Goal: Task Accomplishment & Management: Manage account settings

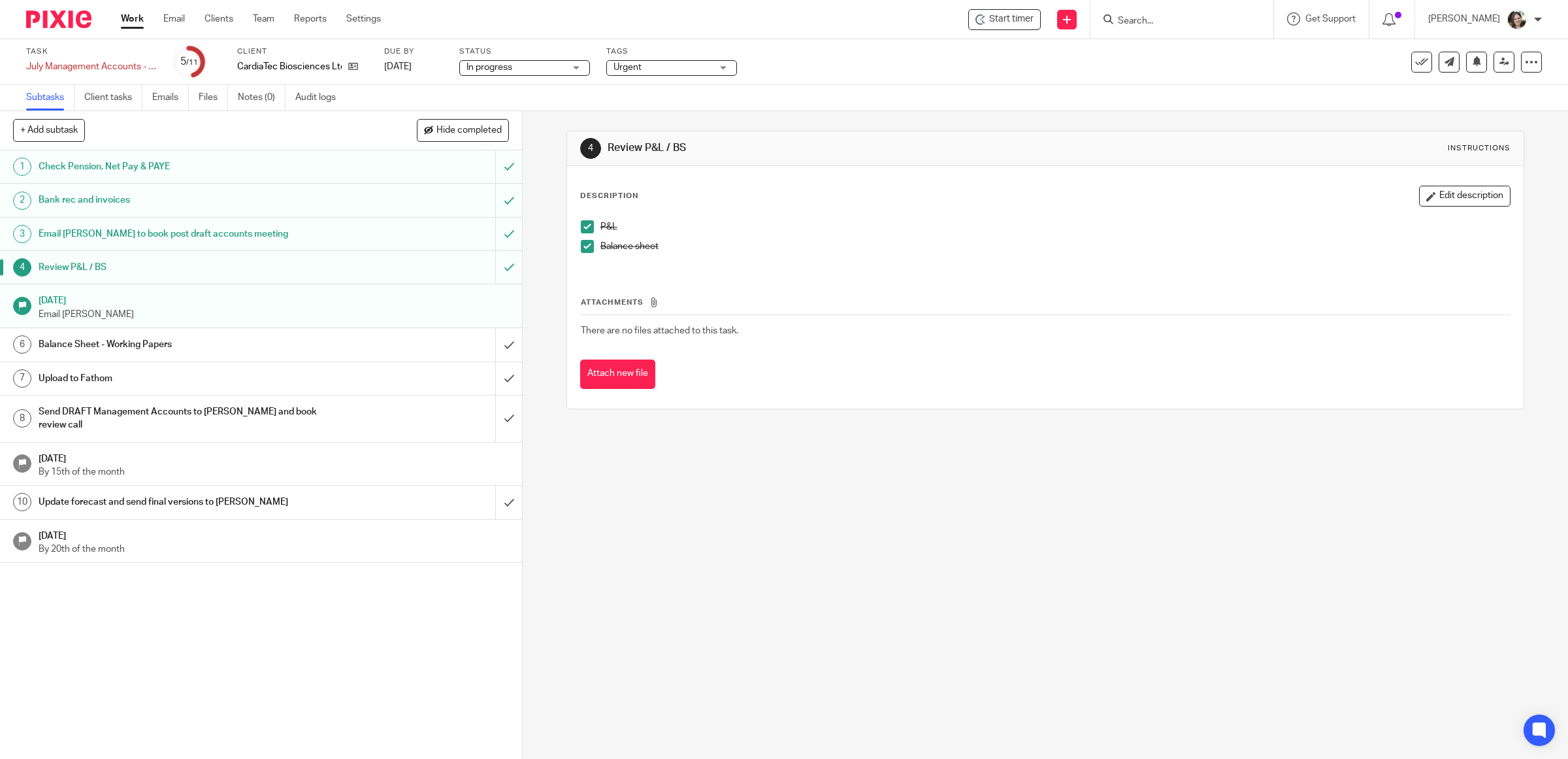
click at [286, 419] on h1 "Send DRAFT Management Accounts to [PERSON_NAME] and book review call" at bounding box center [186, 419] width 296 height 33
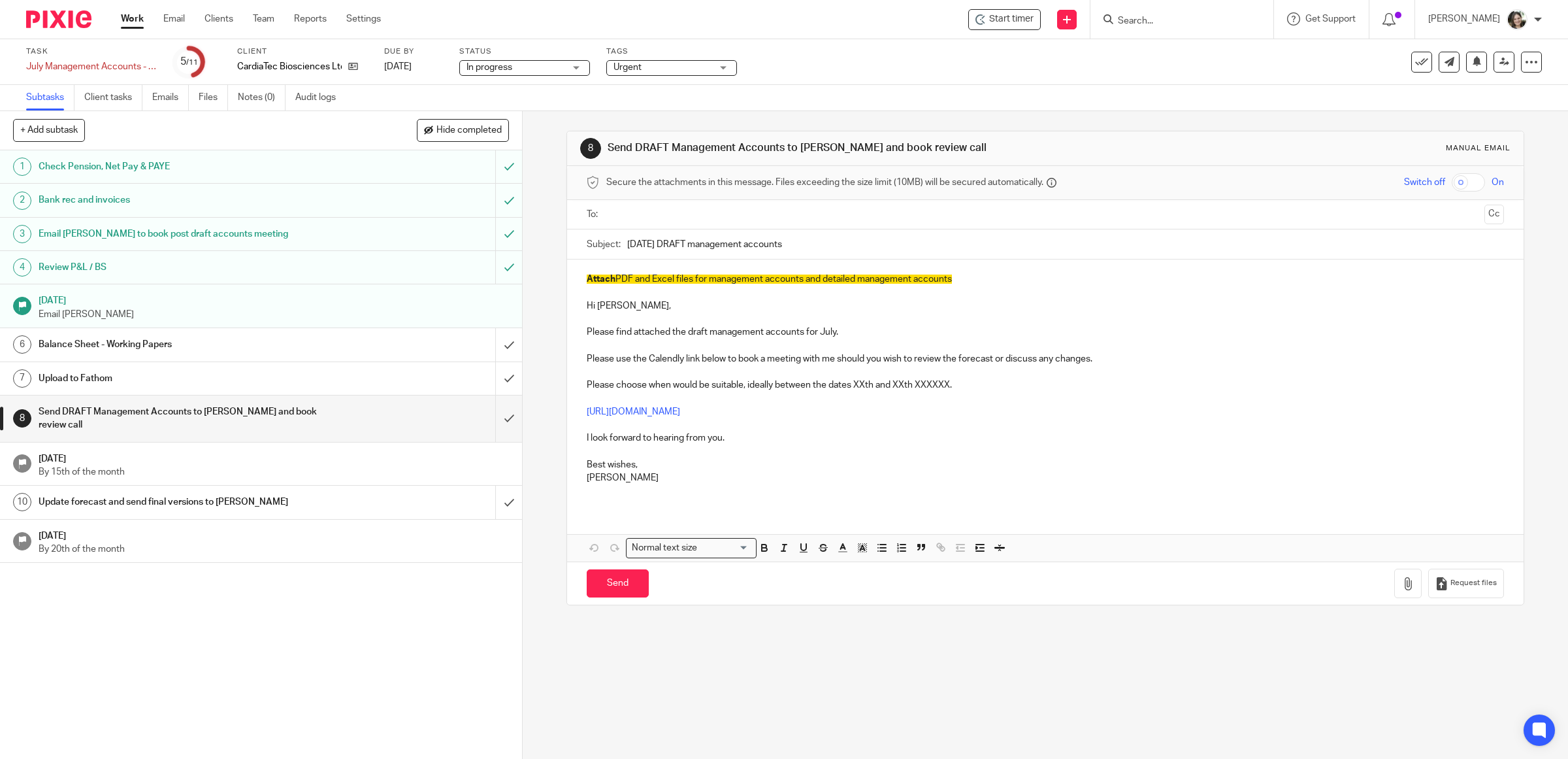
click at [877, 337] on p "Please find attached the draft management accounts for July." at bounding box center [1046, 332] width 918 height 13
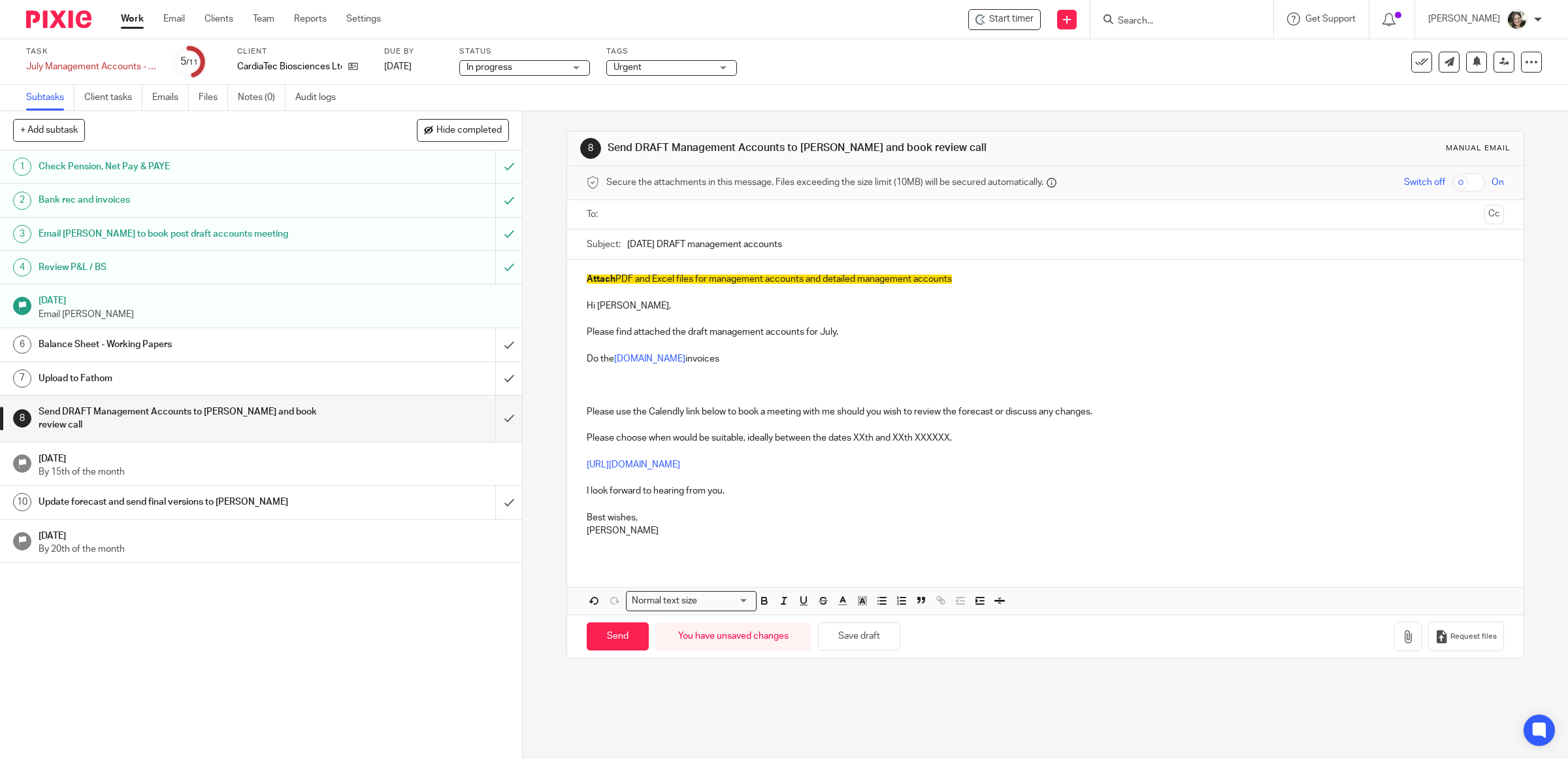
click at [668, 358] on p "Do the Scientist.com invoices" at bounding box center [1046, 359] width 918 height 13
click at [720, 354] on p "Do the Scientist.com invoices" at bounding box center [1046, 359] width 918 height 13
drag, startPoint x: 639, startPoint y: 357, endPoint x: 1086, endPoint y: 294, distance: 451.4
click at [1086, 294] on p at bounding box center [1046, 293] width 918 height 13
drag, startPoint x: 613, startPoint y: 358, endPoint x: 695, endPoint y: 364, distance: 82.2
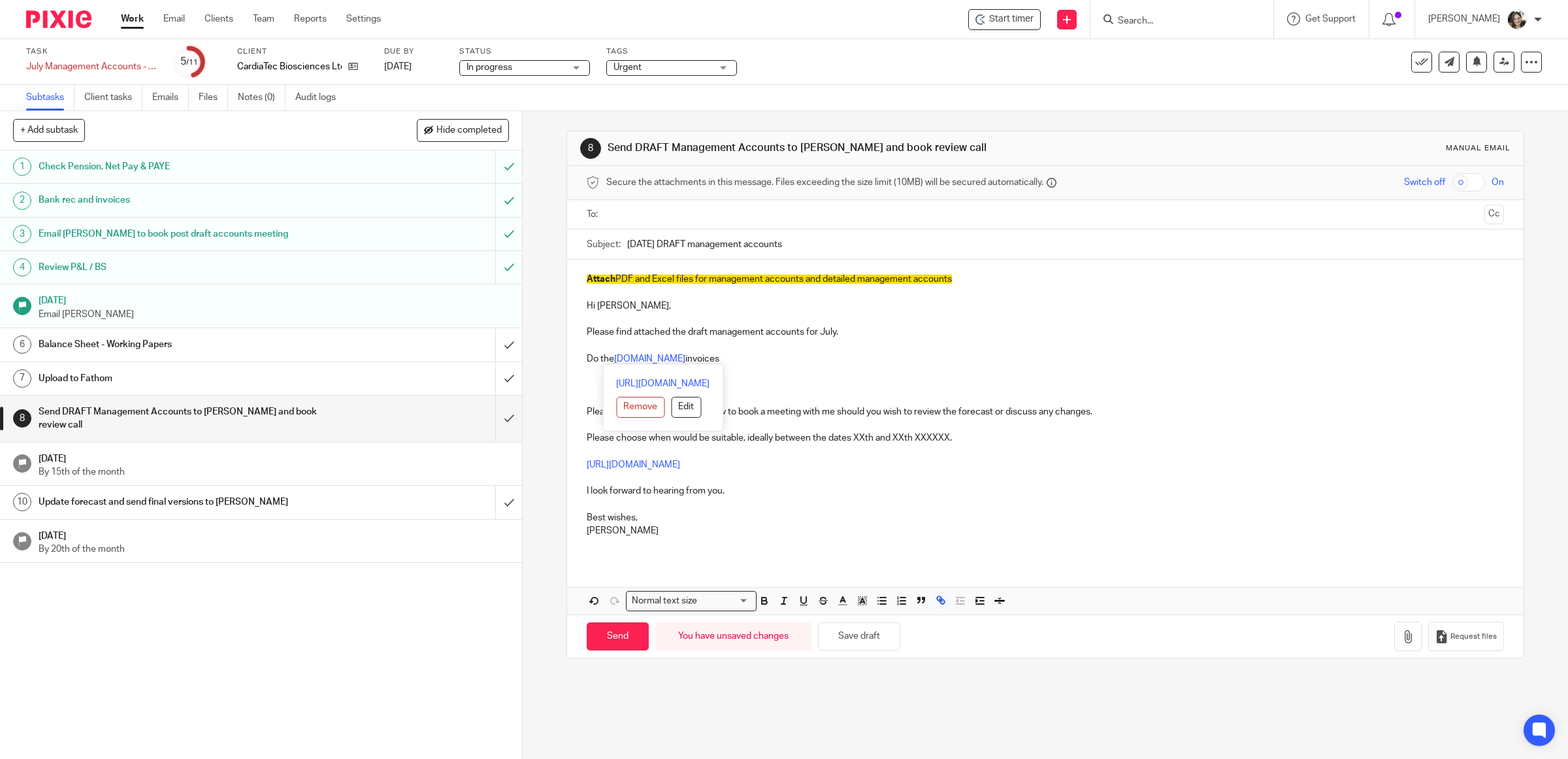
click at [695, 364] on div "Attach PDF and Excel files for management accounts and detailed management acco…" at bounding box center [1046, 436] width 957 height 355
click at [654, 403] on button "Remove" at bounding box center [640, 407] width 48 height 21
click at [731, 358] on p "Do the Scientist.com invoices" at bounding box center [1046, 359] width 918 height 13
click at [720, 361] on p "Do the Scientist.com invoices" at bounding box center [1046, 359] width 918 height 13
click at [587, 358] on p "Do the Scientist.com invoices" at bounding box center [1046, 359] width 918 height 13
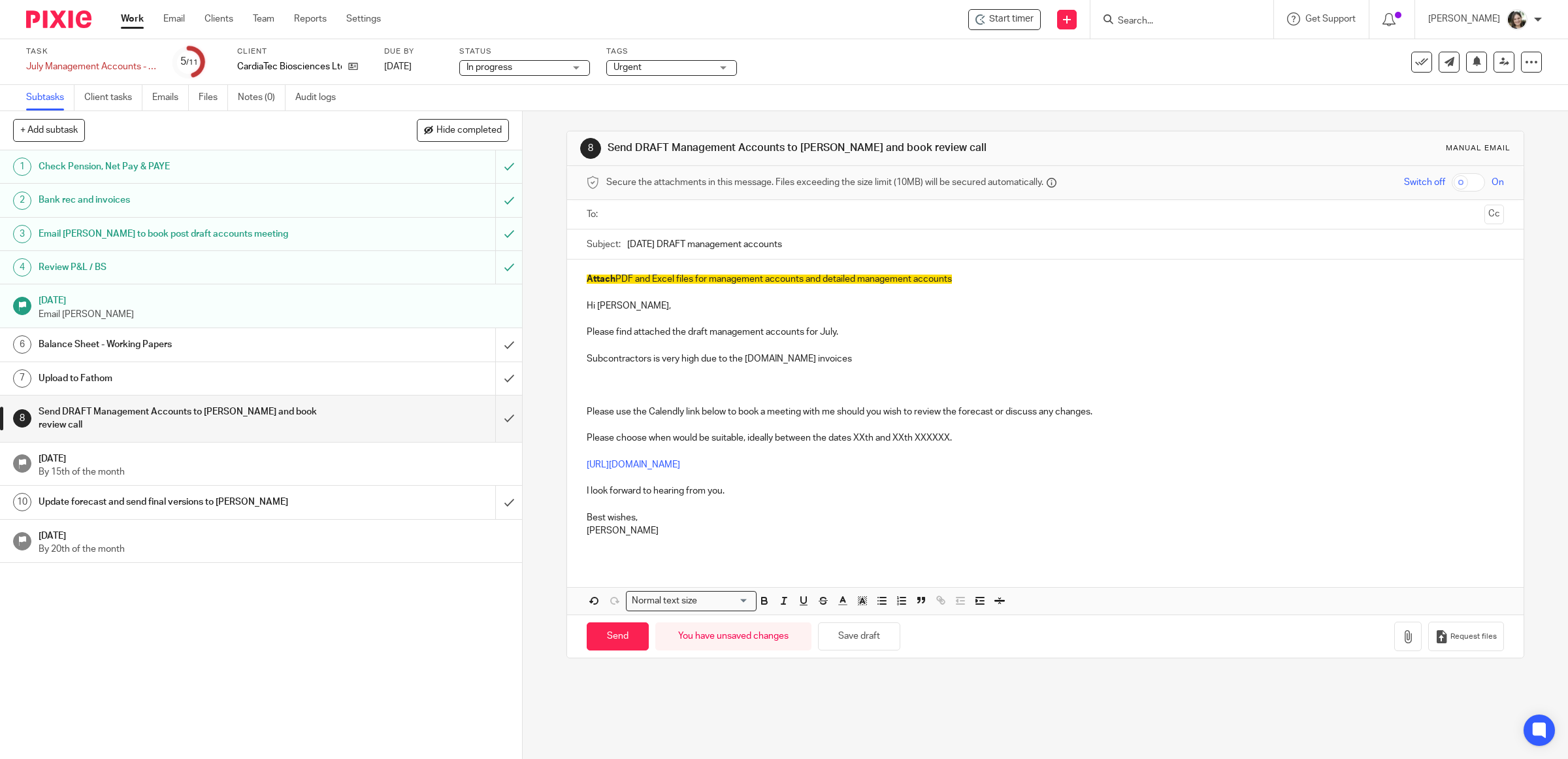
click at [853, 359] on p "Subcontractors is very high due to the Scientist.com invoices" at bounding box center [1046, 359] width 918 height 13
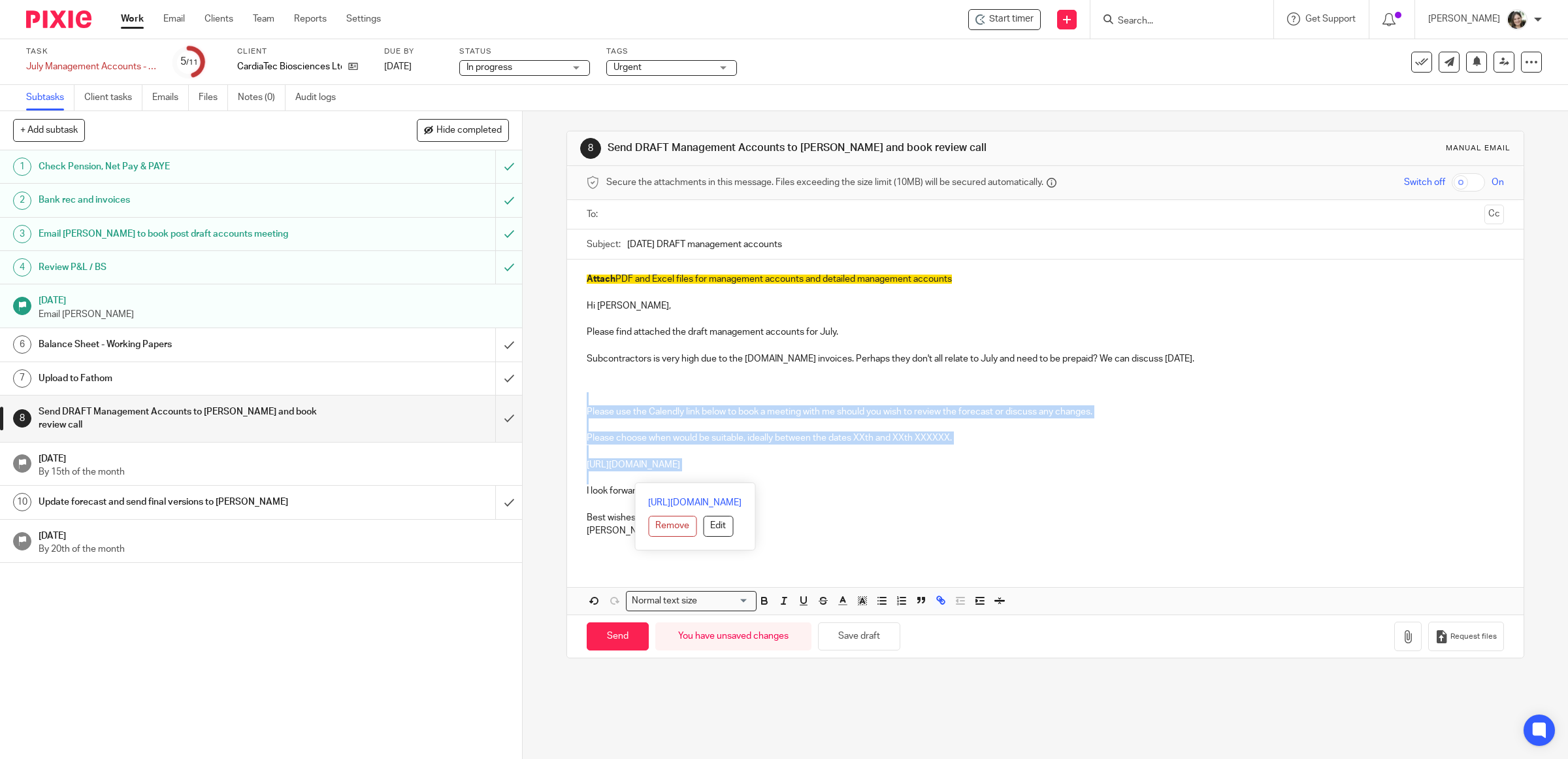
drag, startPoint x: 647, startPoint y: 394, endPoint x: 1096, endPoint y: 474, distance: 456.1
click at [1096, 474] on div "Attach PDF and Excel files for management accounts and detailed management acco…" at bounding box center [1046, 410] width 957 height 301
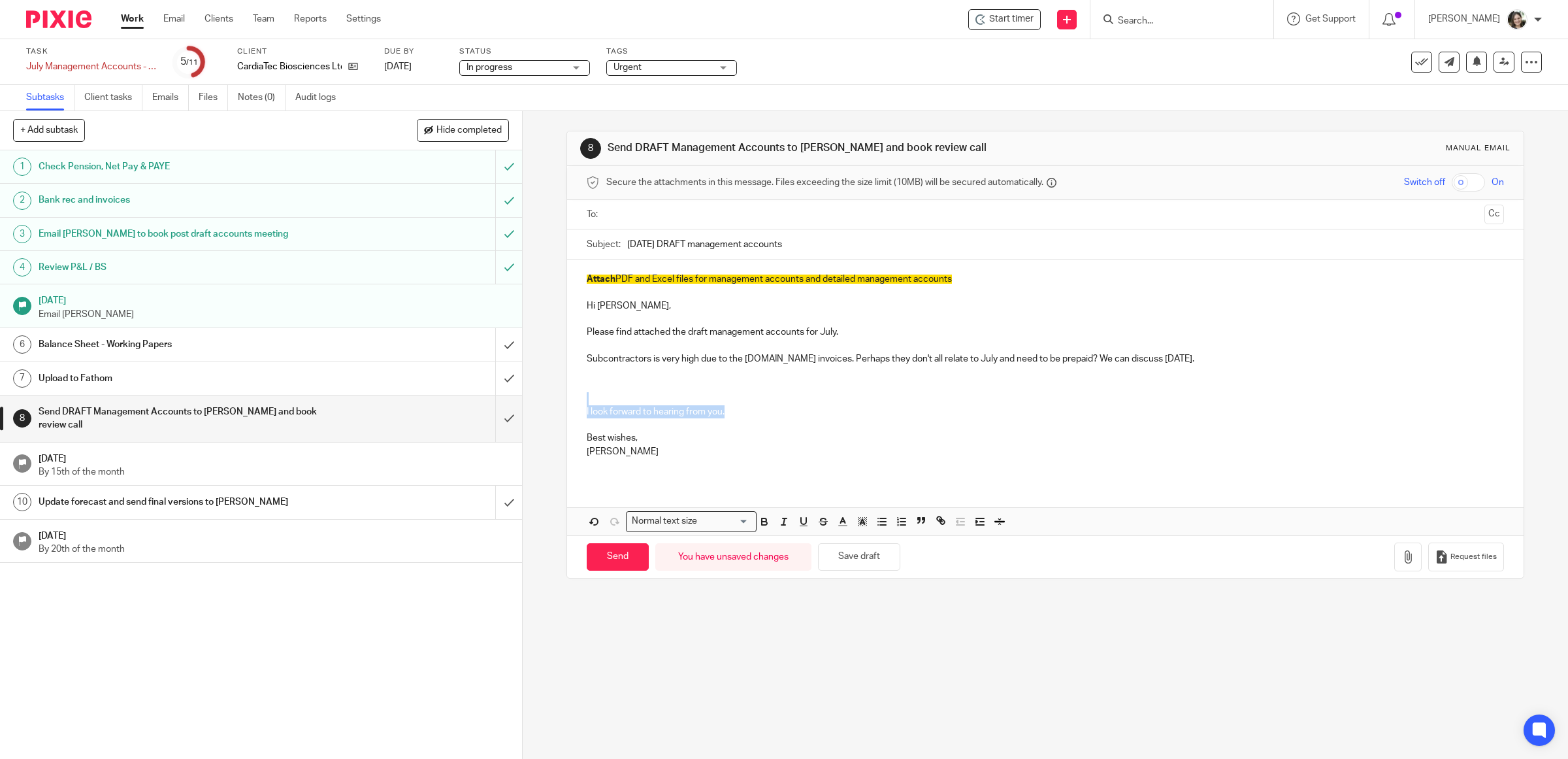
drag, startPoint x: 603, startPoint y: 392, endPoint x: 798, endPoint y: 414, distance: 196.2
click at [798, 414] on div "Attach PDF and Excel files for management accounts and detailed management acco…" at bounding box center [1046, 369] width 957 height 222
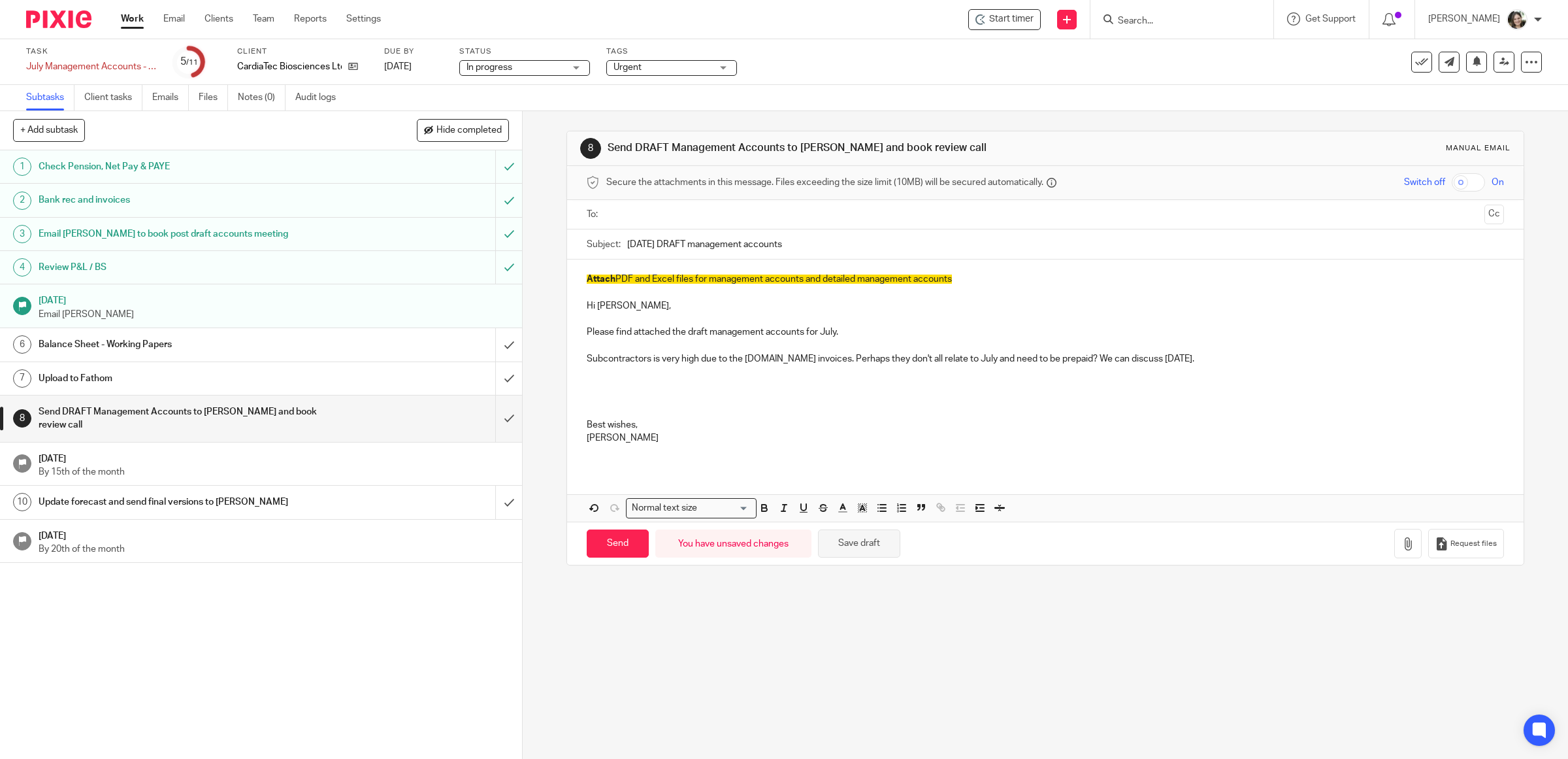
click at [845, 536] on button "Save draft" at bounding box center [859, 543] width 83 height 28
click at [227, 344] on h1 "Balance Sheet - Working Papers" at bounding box center [186, 344] width 296 height 19
click at [185, 342] on h1 "Balance Sheet - Working Papers" at bounding box center [186, 344] width 296 height 19
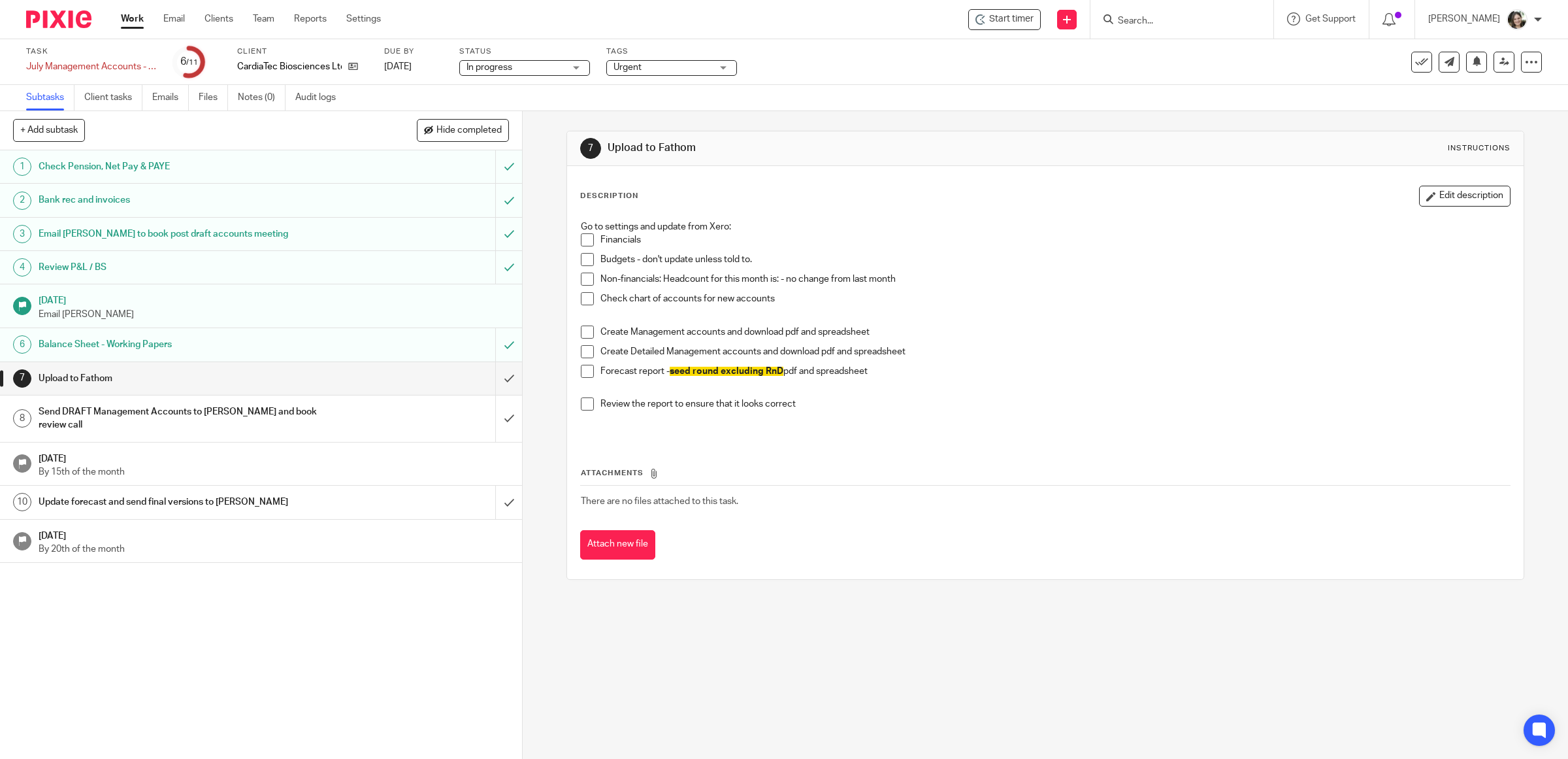
click at [583, 241] on span at bounding box center [588, 240] width 13 height 13
click at [581, 263] on span at bounding box center [588, 260] width 13 height 13
click at [581, 282] on span at bounding box center [588, 279] width 13 height 13
click at [583, 303] on span at bounding box center [588, 298] width 13 height 13
click at [582, 332] on span at bounding box center [588, 332] width 13 height 13
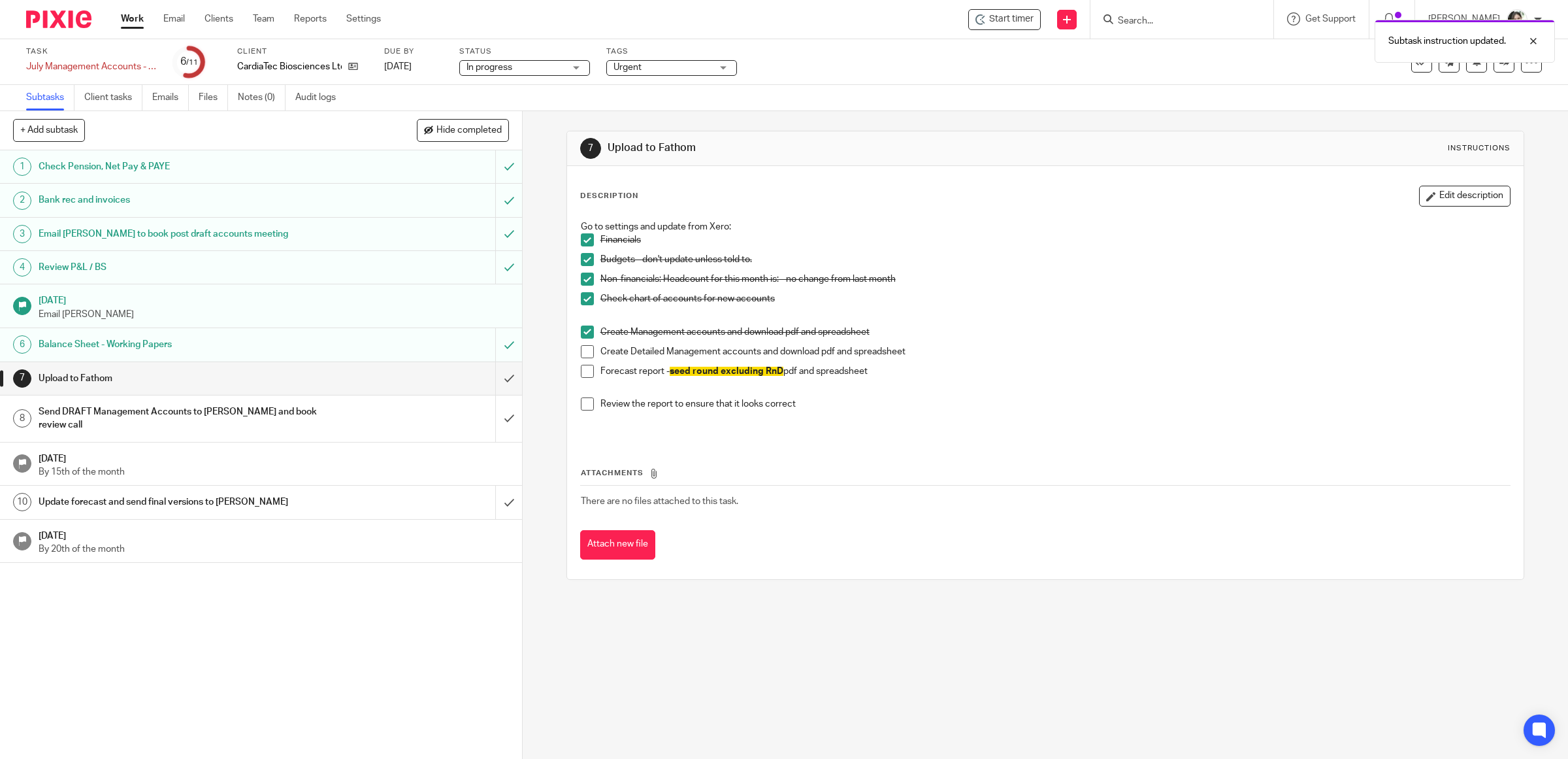
click at [581, 354] on span at bounding box center [588, 352] width 13 height 13
click at [585, 371] on span at bounding box center [588, 371] width 13 height 13
click at [581, 406] on span at bounding box center [588, 404] width 13 height 13
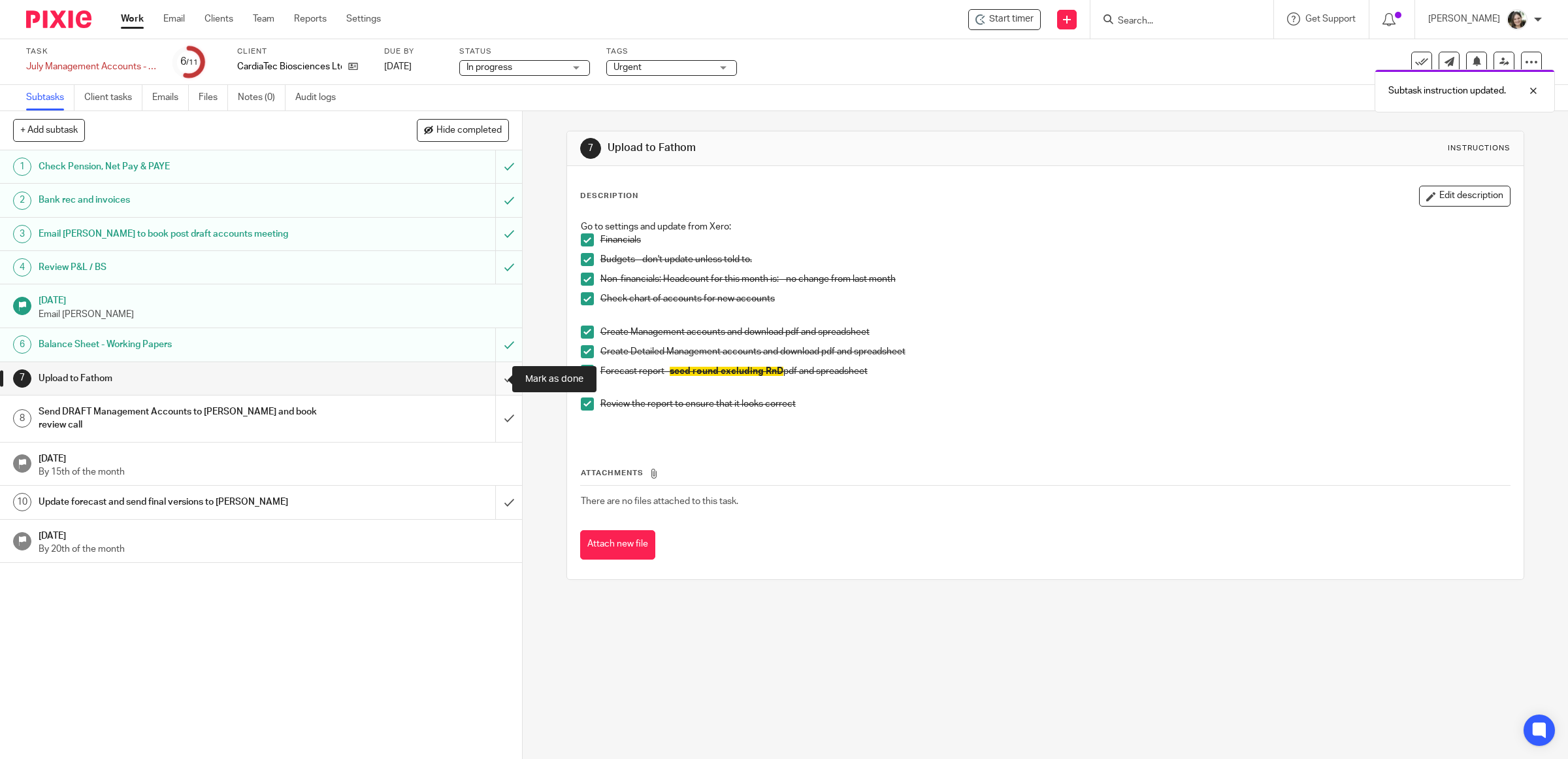
click at [493, 382] on input "submit" at bounding box center [261, 378] width 522 height 33
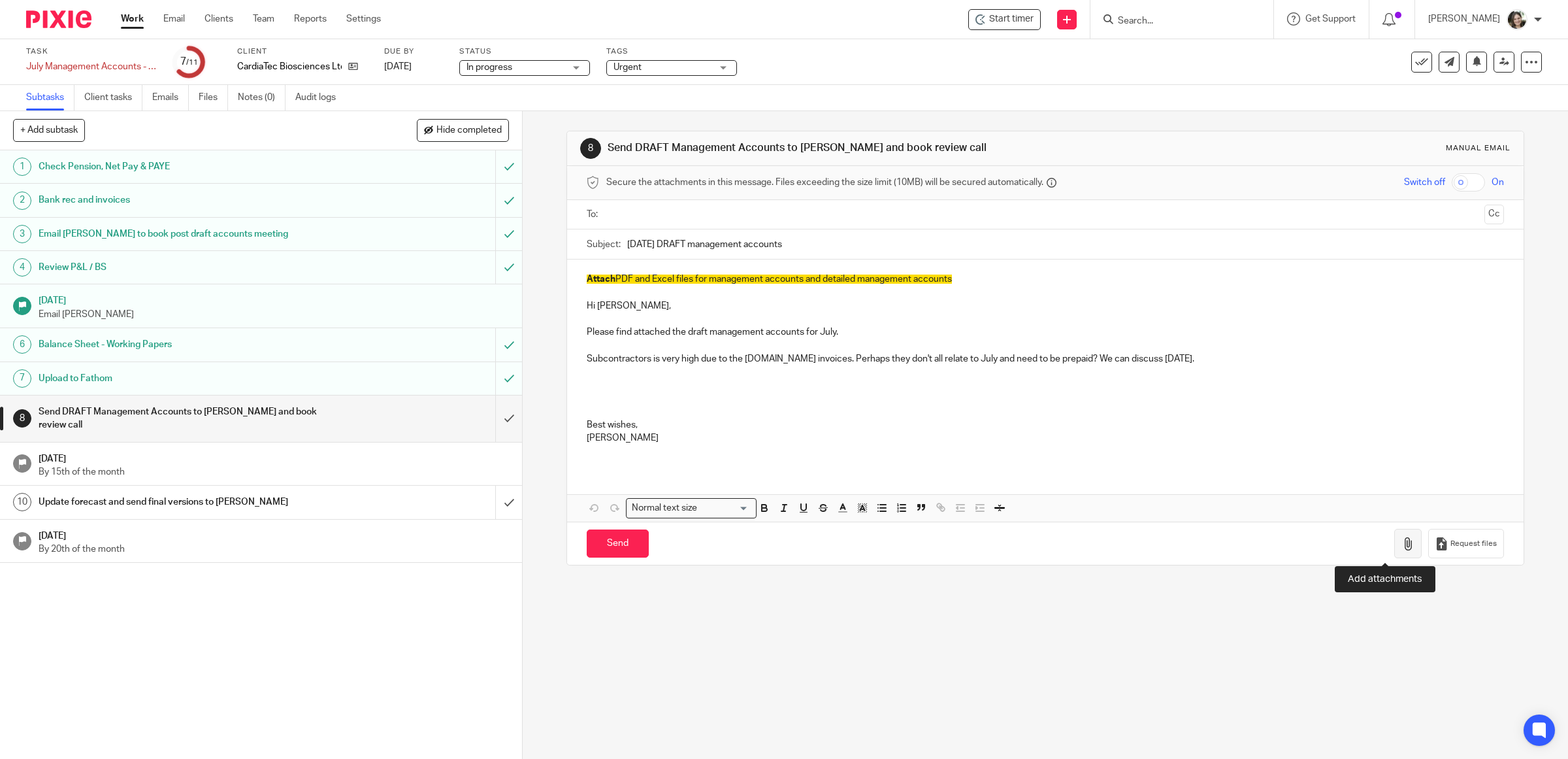
click at [1402, 548] on icon "button" at bounding box center [1408, 544] width 13 height 13
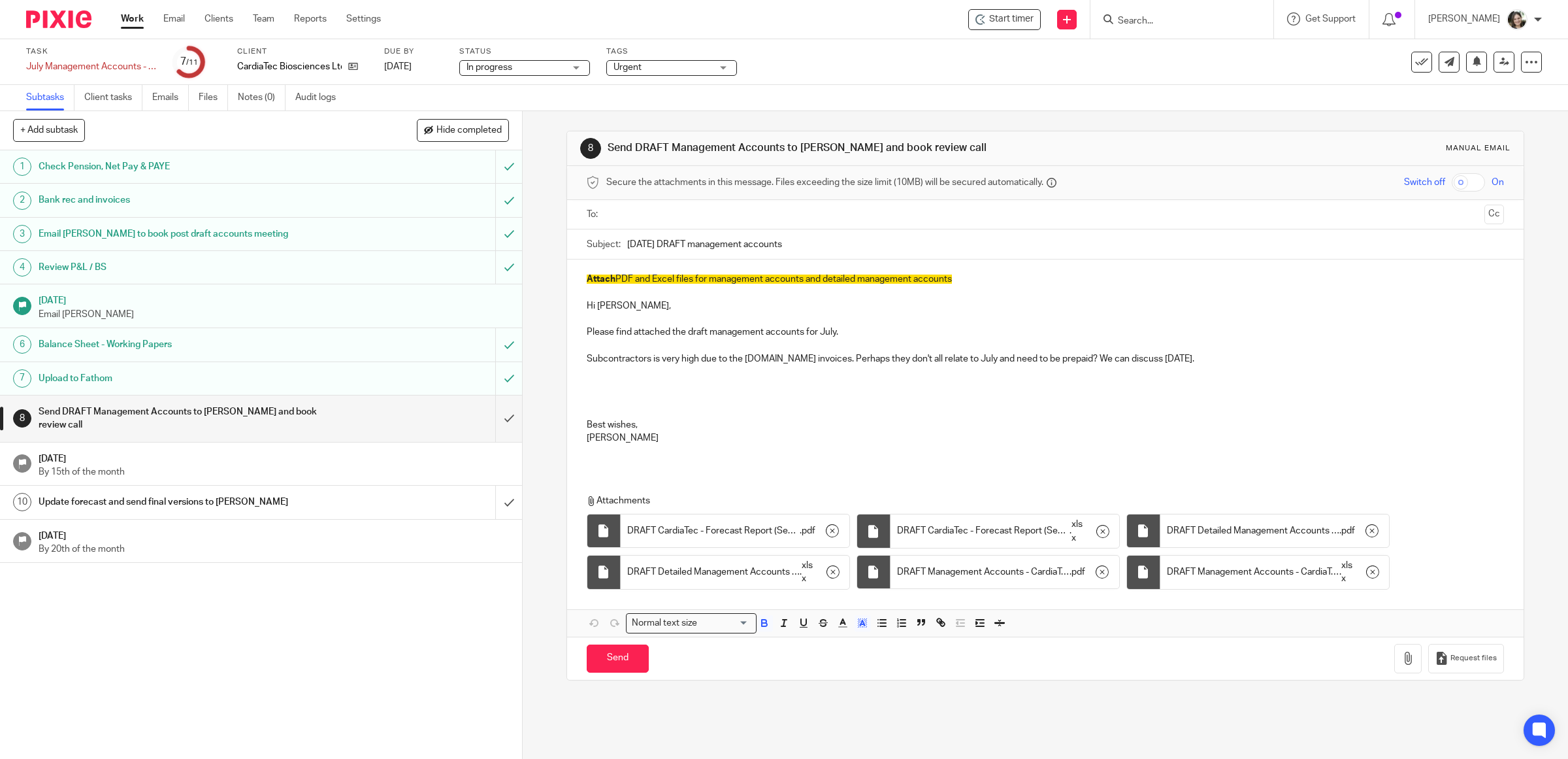
drag, startPoint x: 974, startPoint y: 277, endPoint x: 565, endPoint y: 268, distance: 409.1
click at [568, 268] on div "Attach PDF and Excel files for management accounts and detailed management acco…" at bounding box center [1046, 363] width 957 height 208
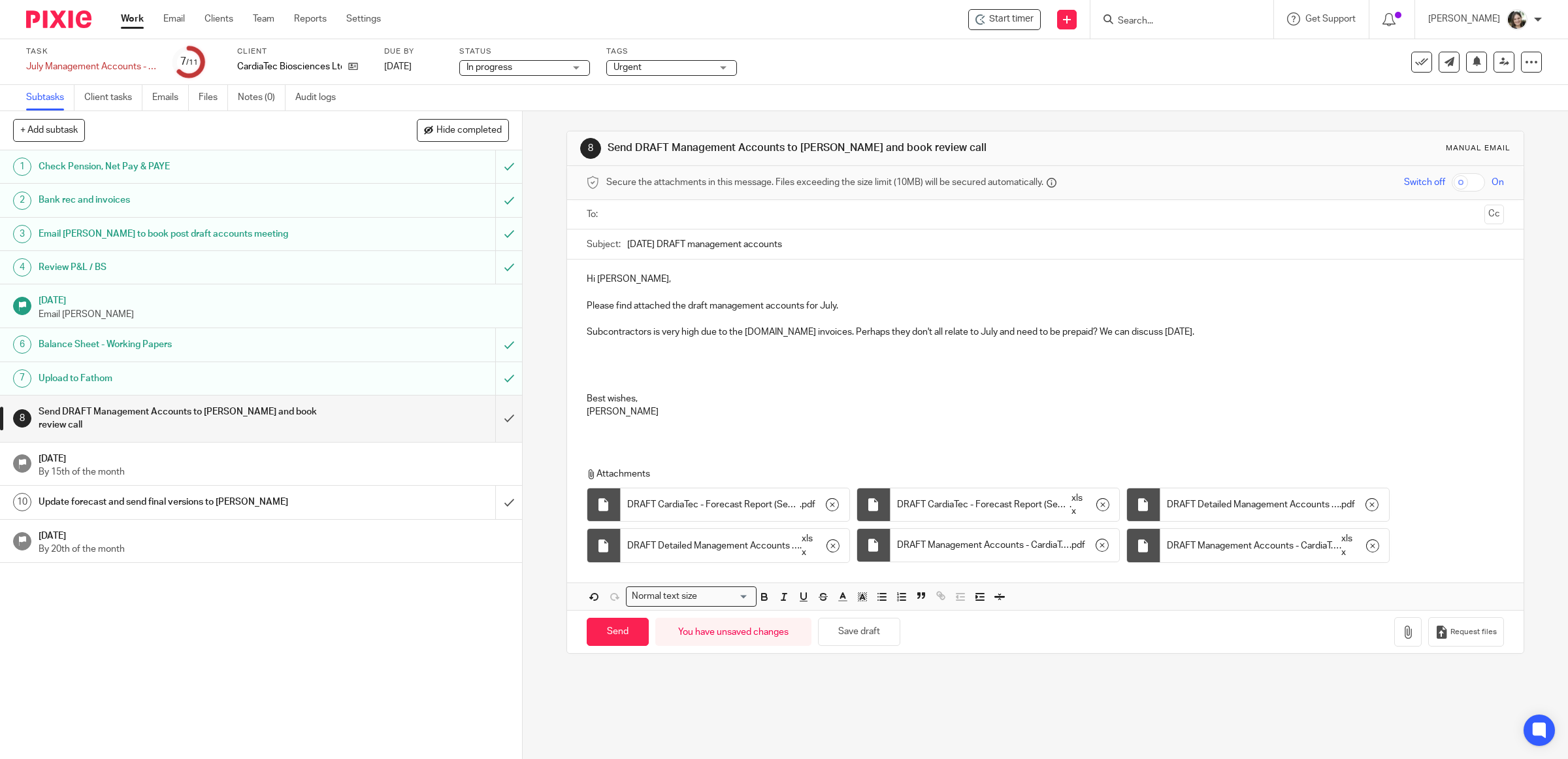
click at [587, 397] on p "Best wishes," at bounding box center [1046, 399] width 918 height 13
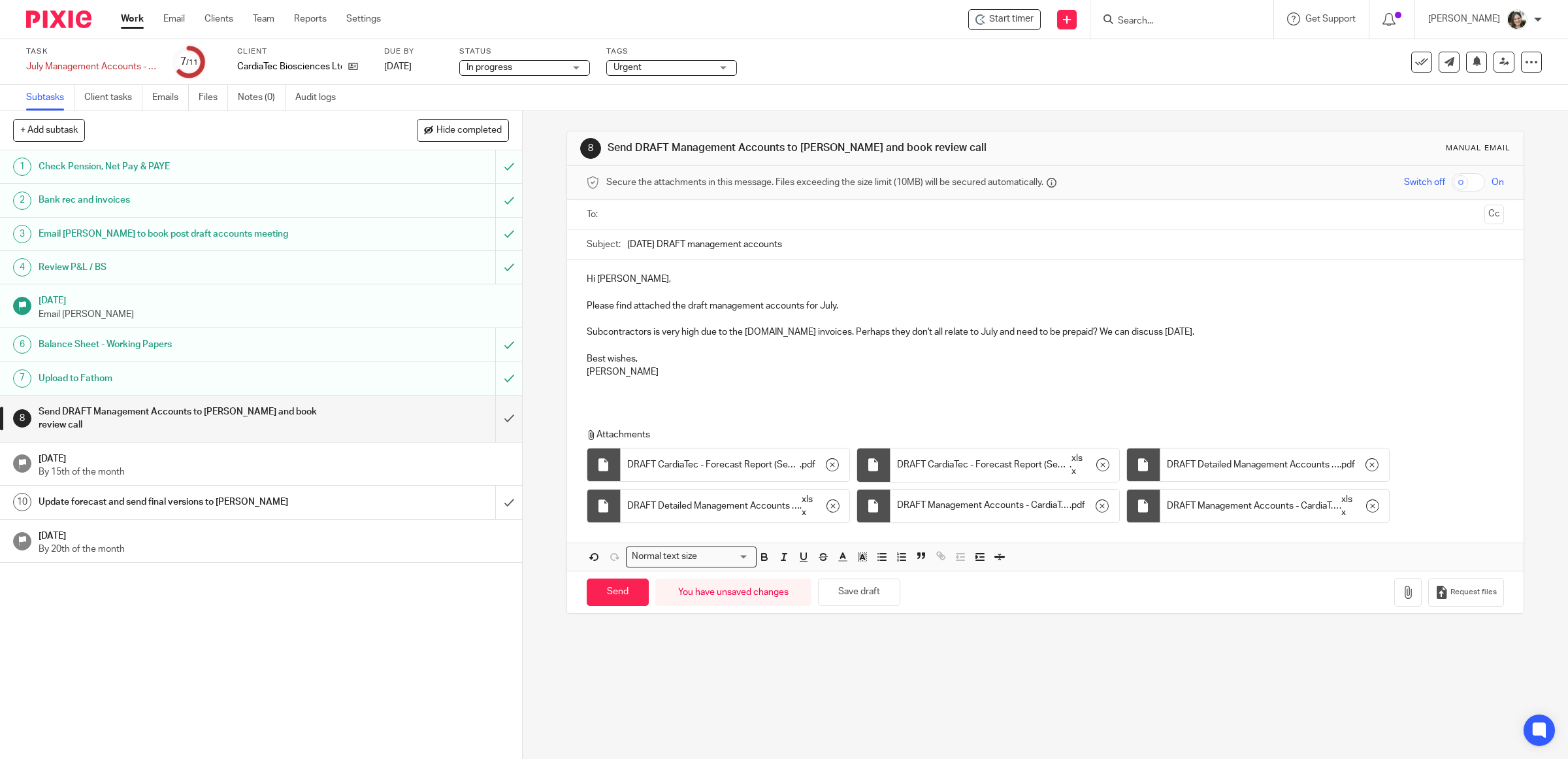
click at [618, 394] on div "Hi [PERSON_NAME], Please find attached the draft management accounts for July. …" at bounding box center [1046, 330] width 957 height 142
click at [860, 593] on button "Save draft" at bounding box center [859, 593] width 83 height 28
click at [641, 216] on input "text" at bounding box center [1045, 215] width 868 height 15
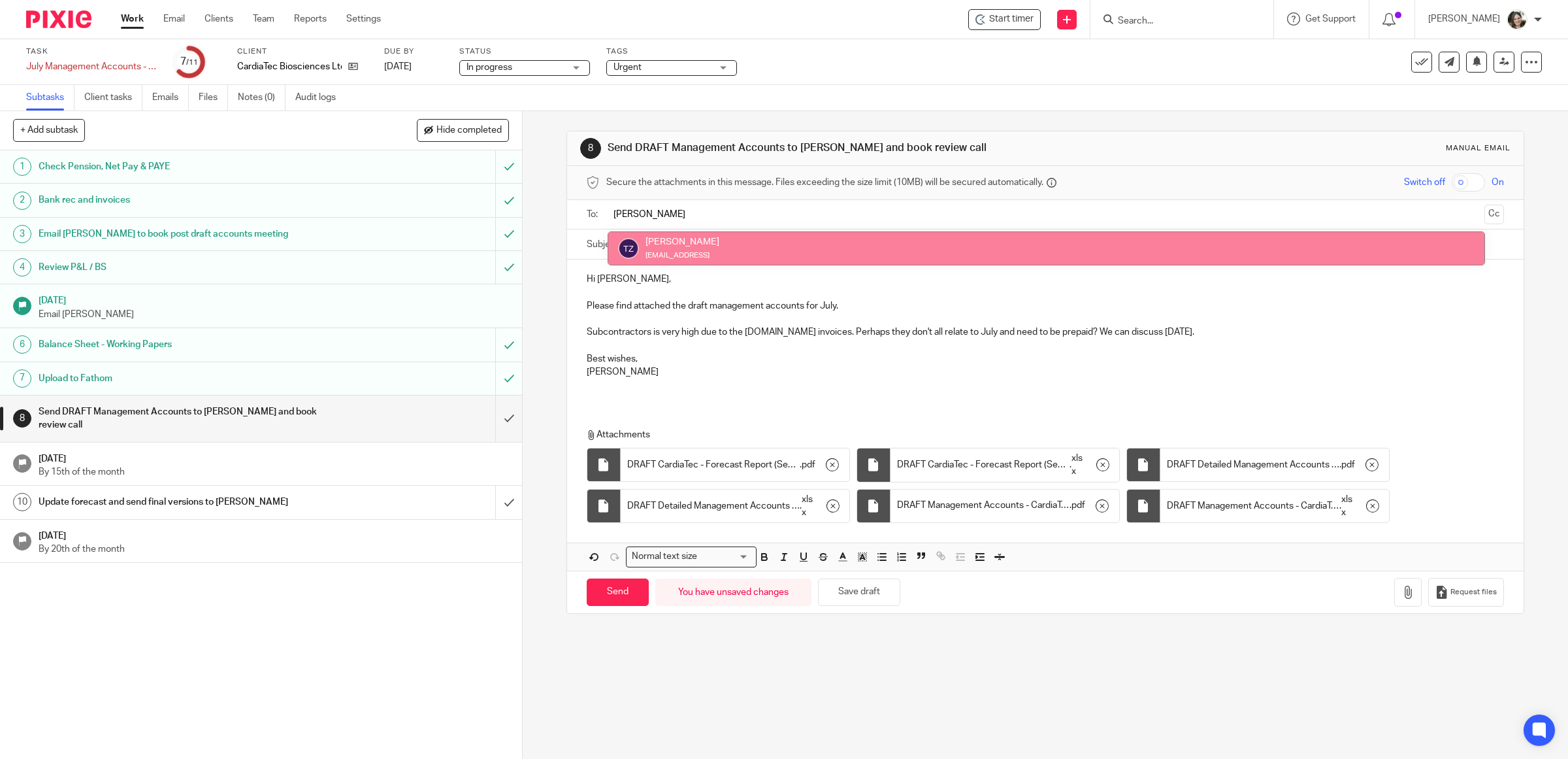
type input "[PERSON_NAME]"
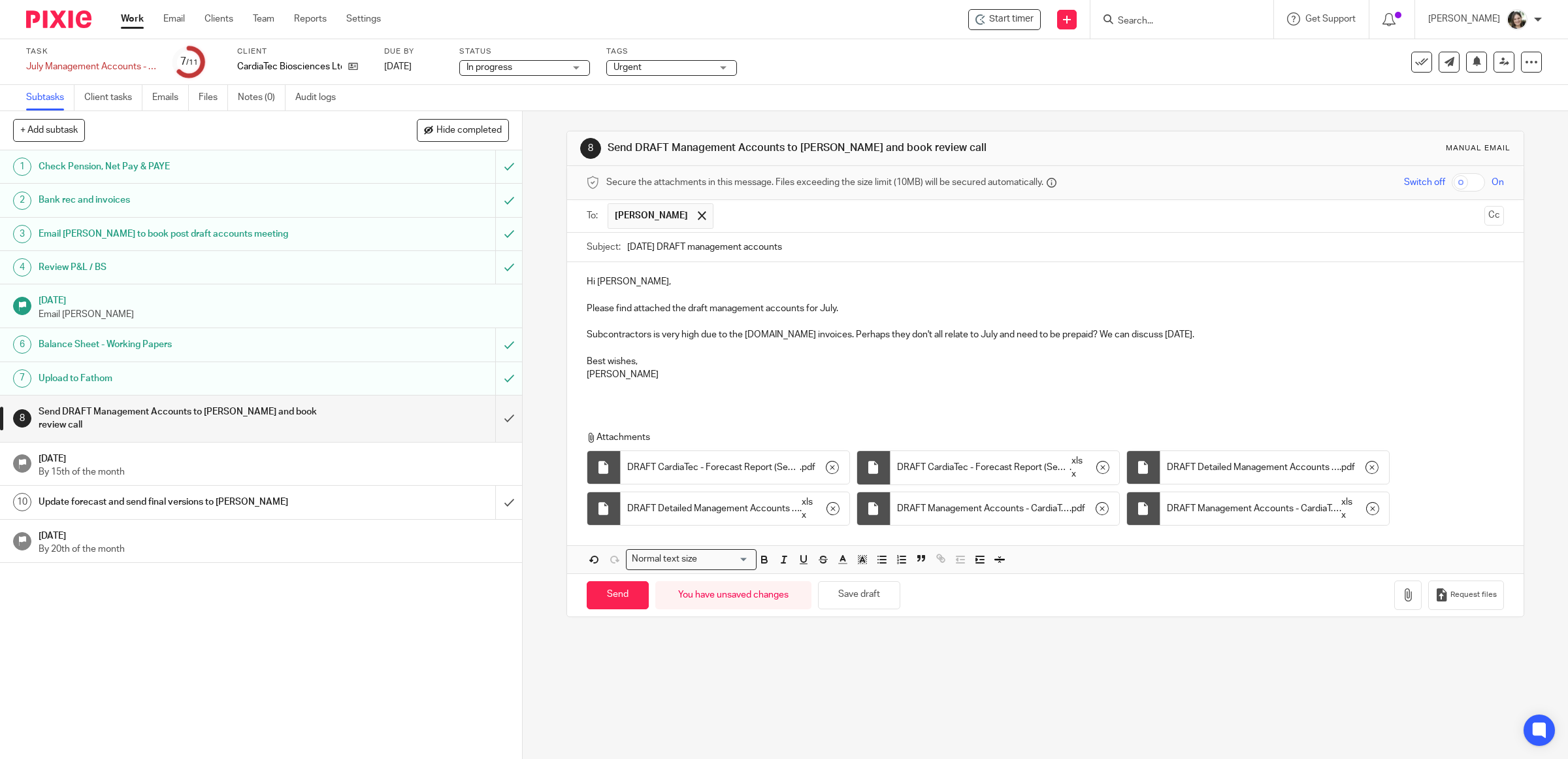
click at [831, 312] on p "Please find attached the draft management accounts for July." at bounding box center [1046, 308] width 918 height 13
click at [967, 313] on p "Please find attached the draft management accounts for July in advance of our m…" at bounding box center [1046, 308] width 918 height 13
click at [1028, 308] on p "Please find attached the draft management accounts for July in advance of our m…" at bounding box center [1046, 308] width 918 height 13
click at [739, 371] on p "[PERSON_NAME]" at bounding box center [1046, 374] width 918 height 13
click at [657, 389] on p at bounding box center [1046, 389] width 918 height 13
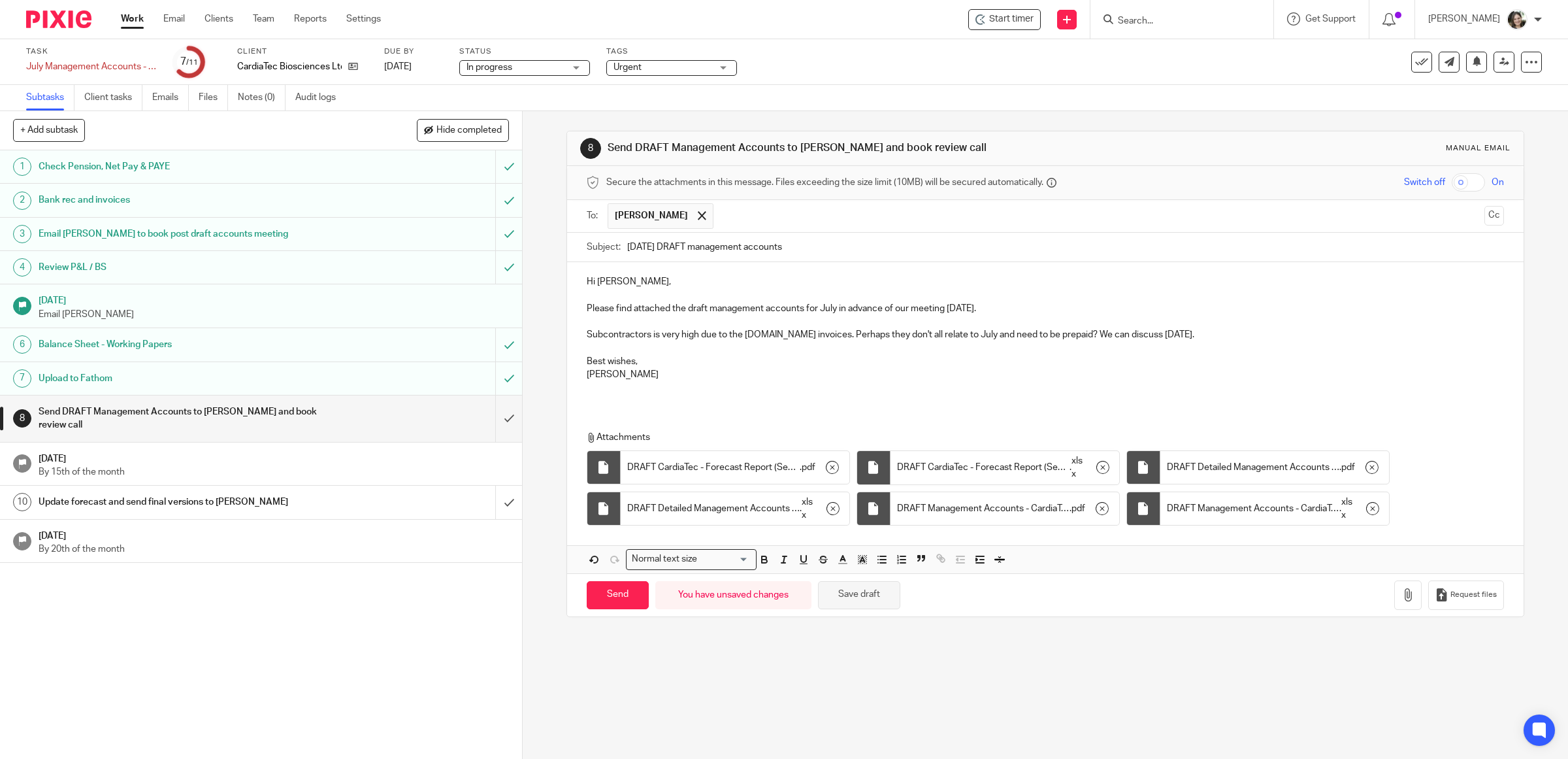
click at [844, 593] on button "Save draft" at bounding box center [859, 595] width 83 height 28
click at [634, 390] on p at bounding box center [1046, 389] width 918 height 13
click at [613, 594] on input "Send" at bounding box center [618, 595] width 62 height 28
type input "Sent"
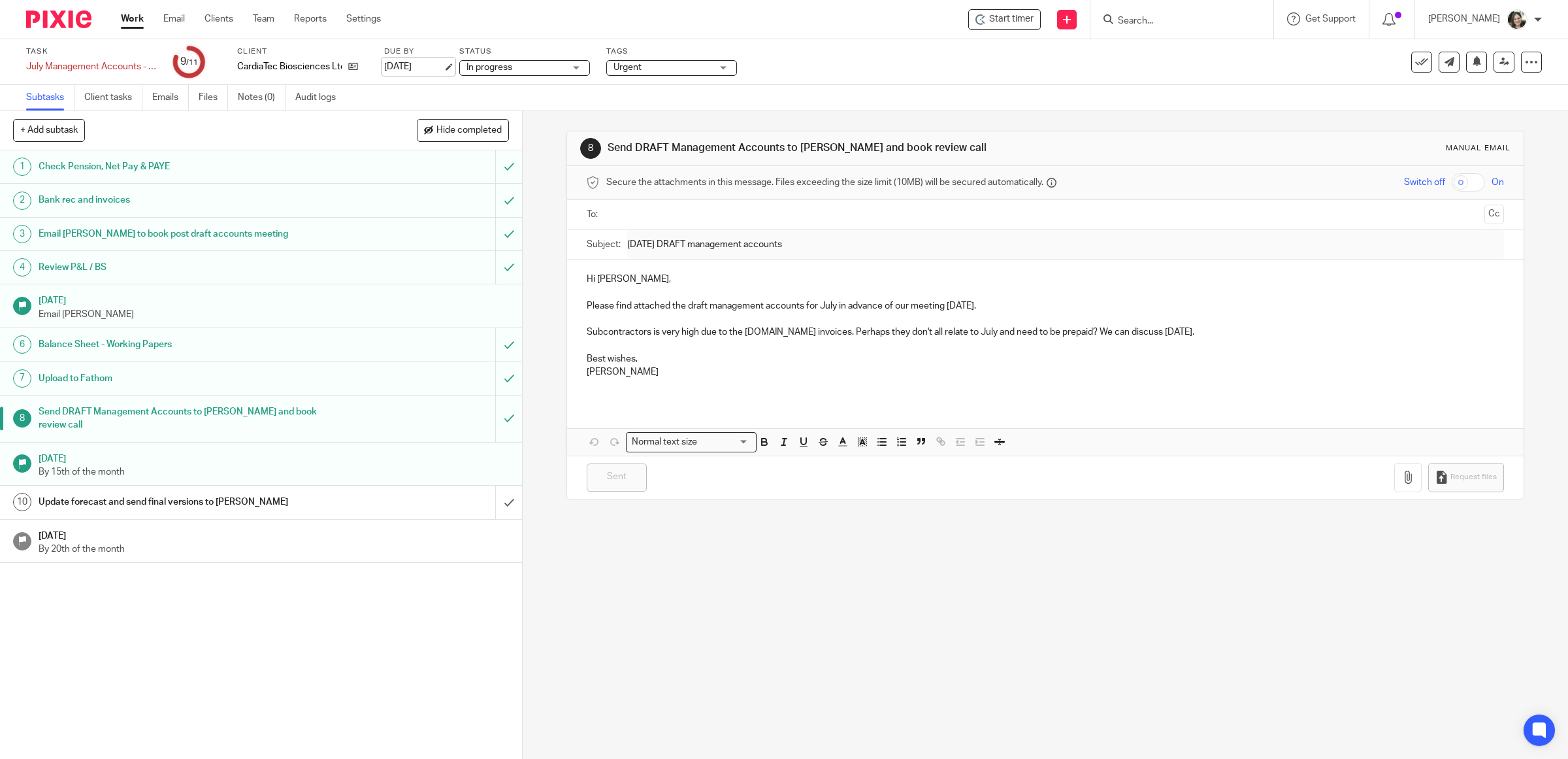
click at [406, 65] on link "[DATE]" at bounding box center [414, 67] width 59 height 13
click at [724, 63] on div "Urgent" at bounding box center [672, 68] width 130 height 16
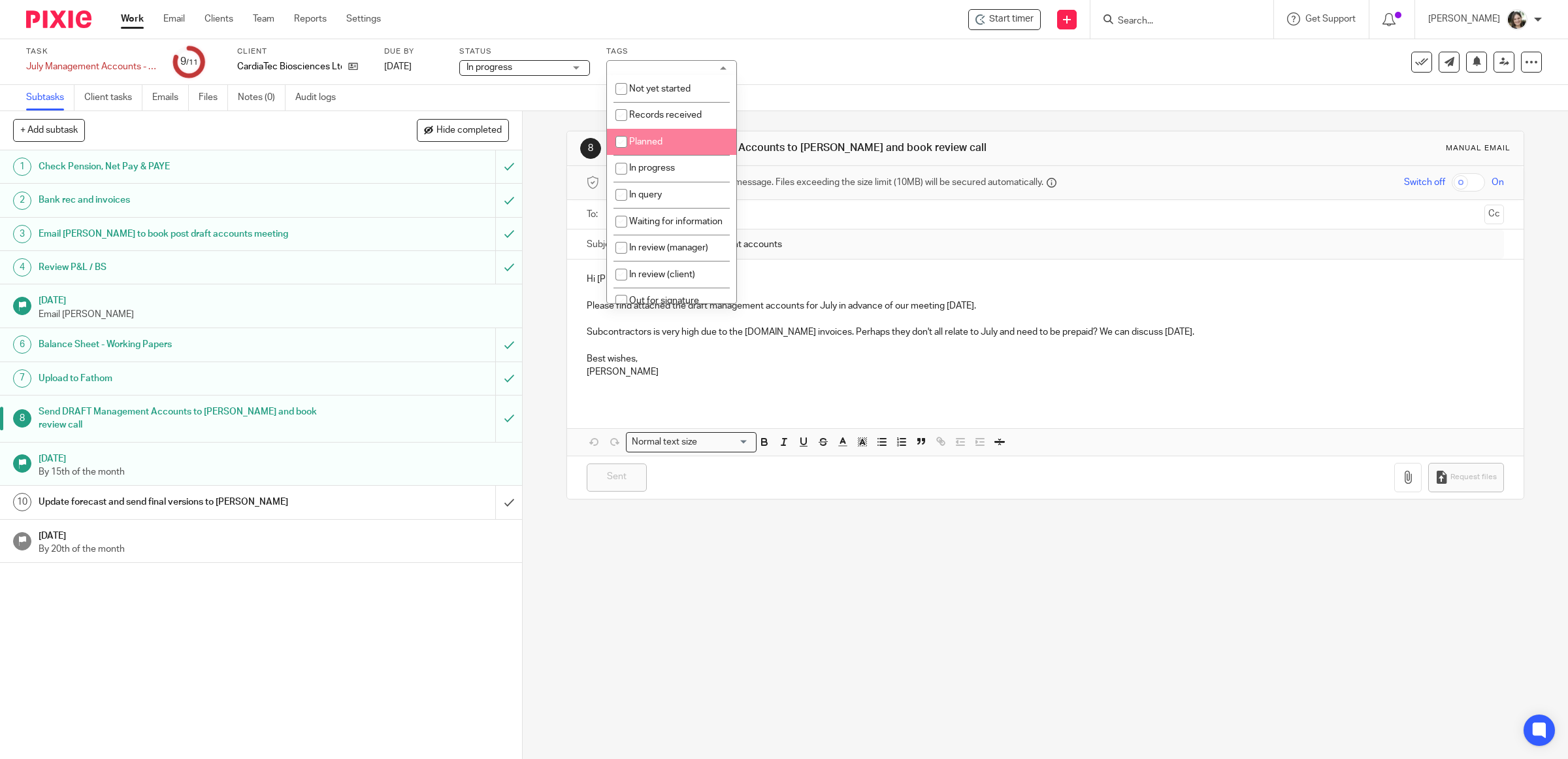
scroll to position [181, 0]
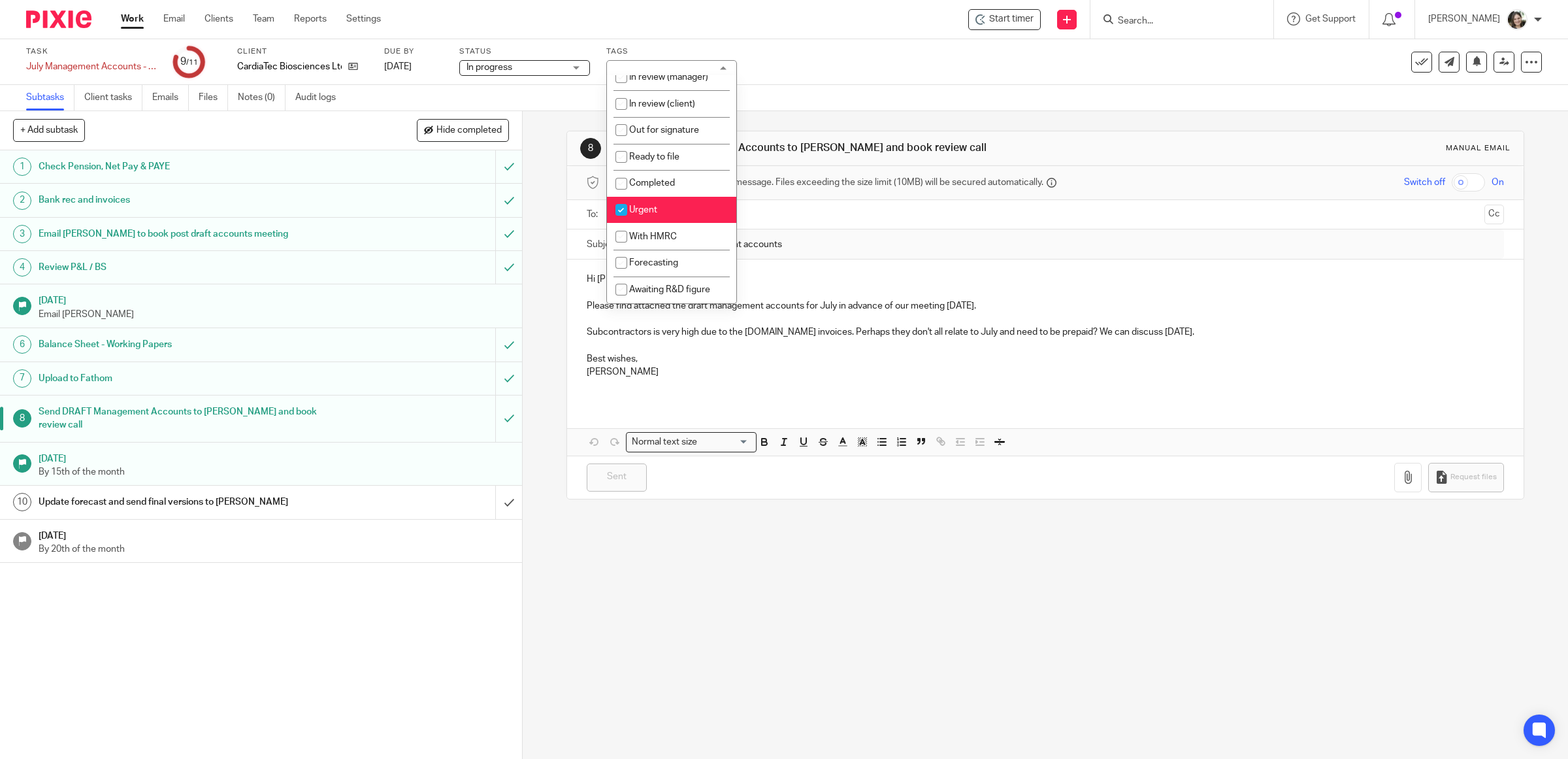
click at [619, 212] on input "checkbox" at bounding box center [622, 210] width 25 height 25
checkbox input "false"
click at [833, 55] on div "Task July Management Accounts - CardiaTec Save July Management Accounts - Cardi…" at bounding box center [657, 63] width 1263 height 32
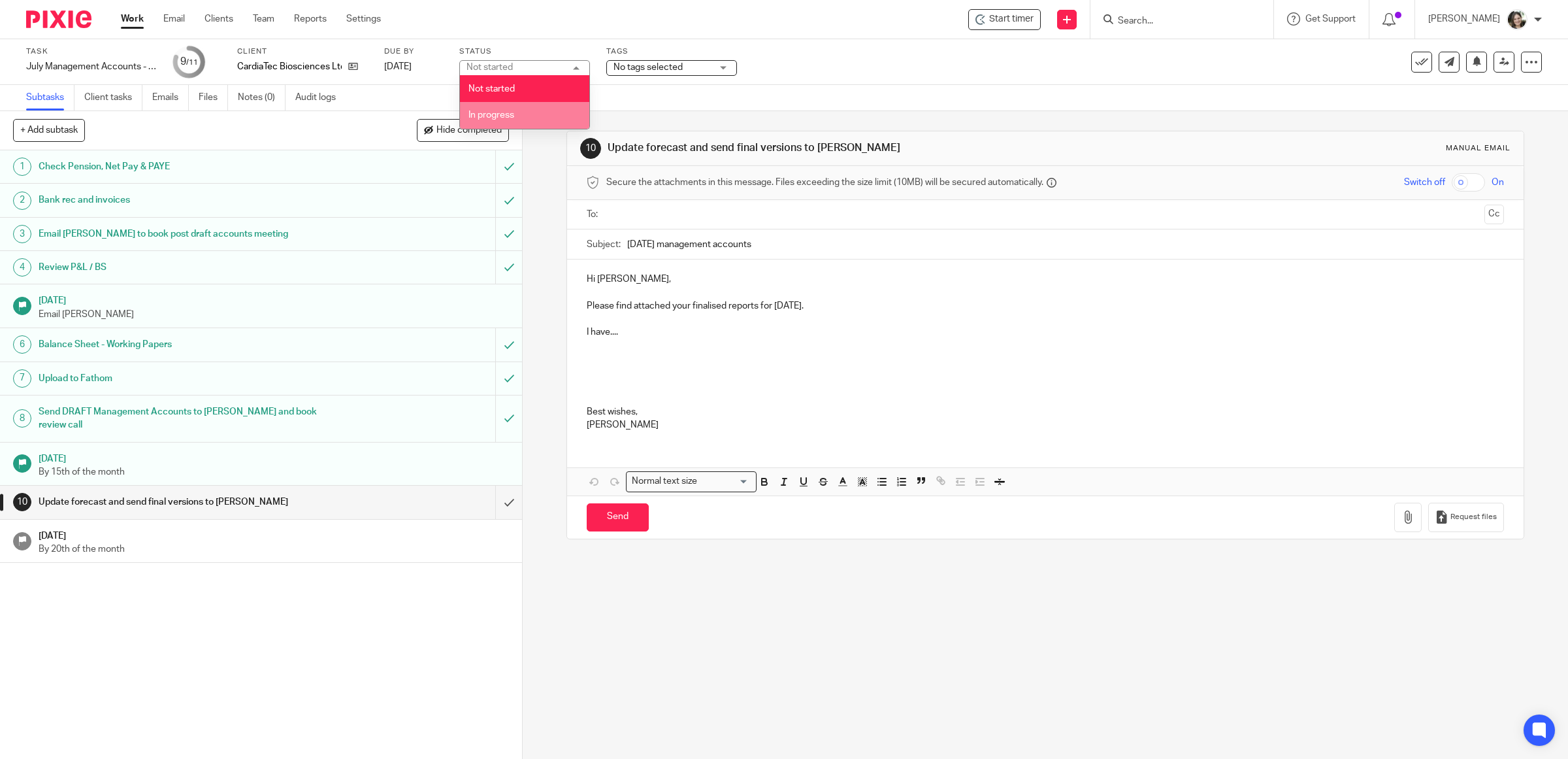
click at [498, 106] on li "In progress" at bounding box center [524, 115] width 130 height 27
click at [792, 64] on div "Task July Management Accounts - CardiaTec Save July Management Accounts - Cardi…" at bounding box center [657, 63] width 1263 height 32
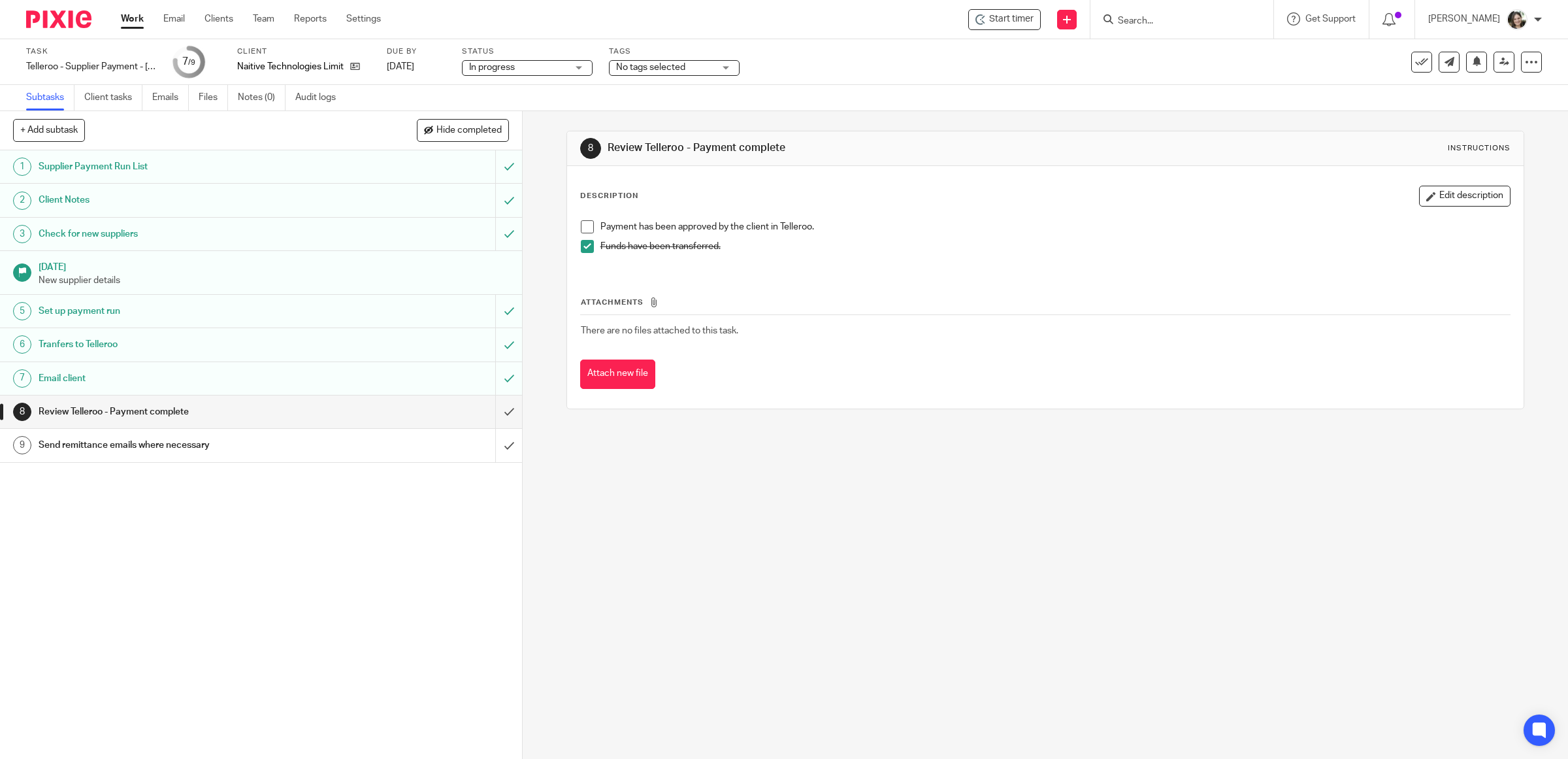
click at [553, 64] on span "In progress" at bounding box center [517, 68] width 98 height 13
click at [816, 47] on div "Task Telleroo - Supplier Payment - Tue 19 Aug Save Telleroo - Supplier Payment …" at bounding box center [657, 63] width 1263 height 32
click at [582, 224] on span at bounding box center [588, 227] width 13 height 13
click at [491, 409] on input "submit" at bounding box center [261, 411] width 522 height 33
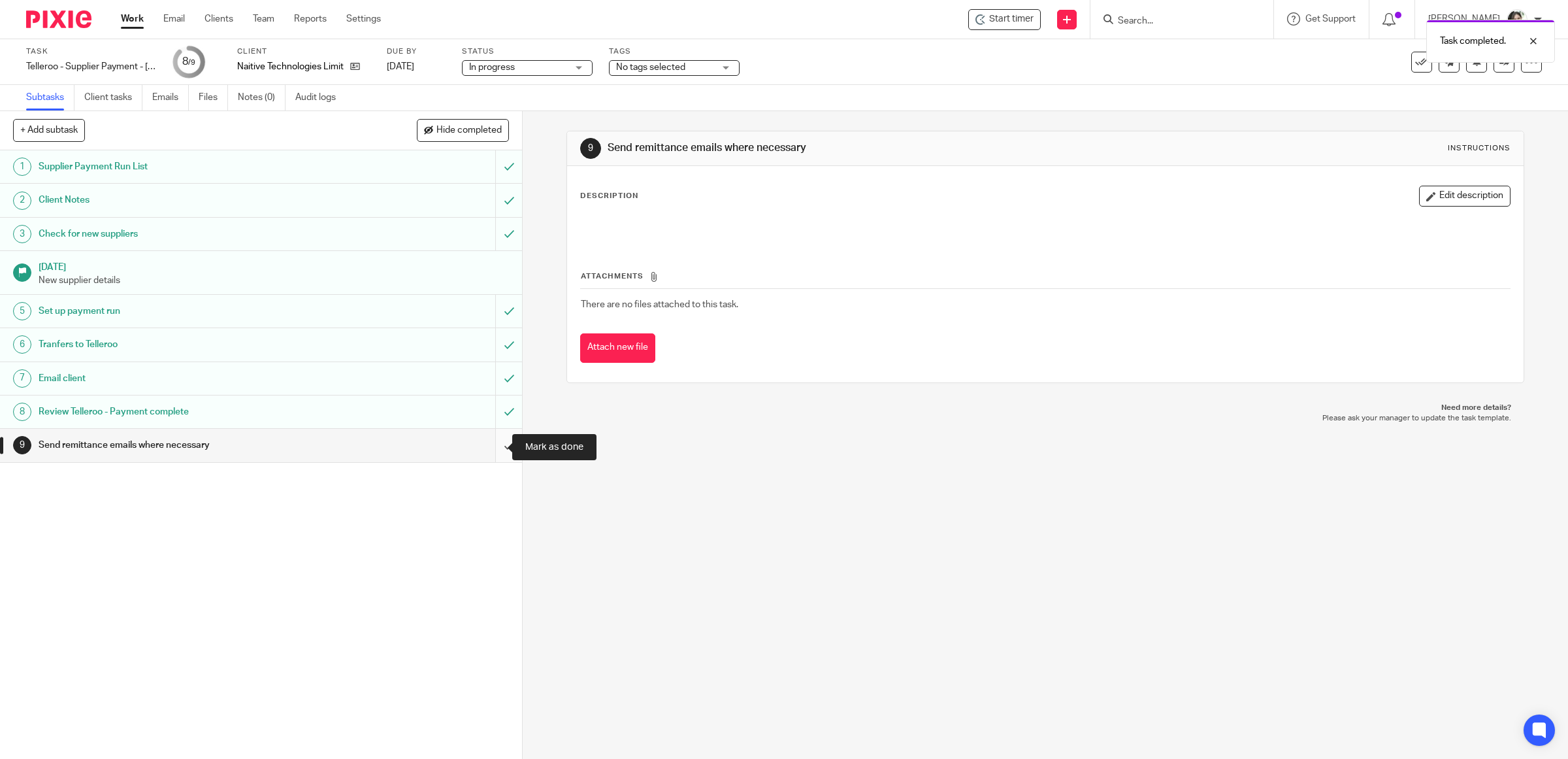
click at [491, 442] on input "submit" at bounding box center [261, 445] width 522 height 33
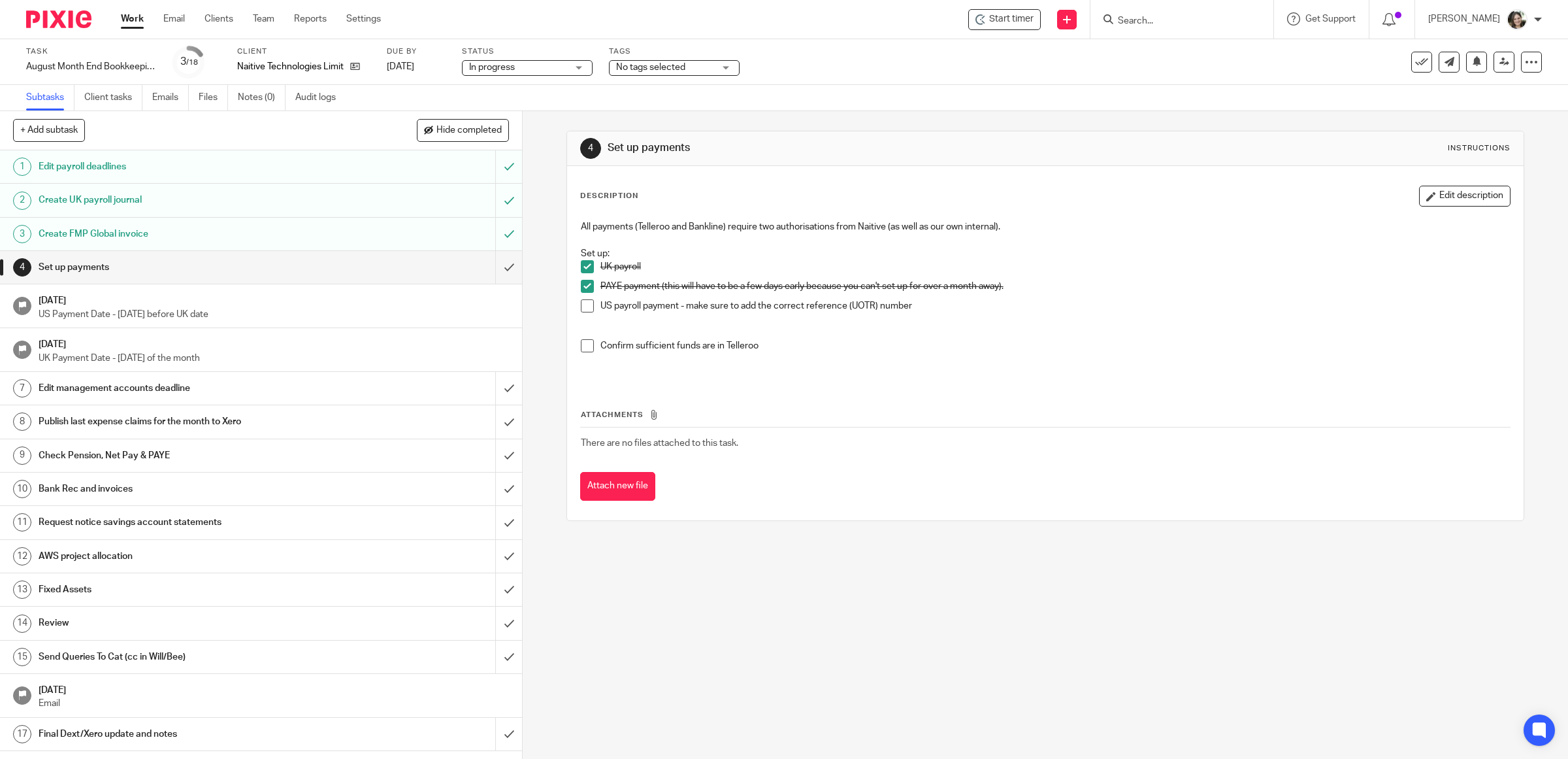
click at [583, 302] on span at bounding box center [588, 306] width 13 height 13
click at [582, 348] on span at bounding box center [588, 346] width 13 height 13
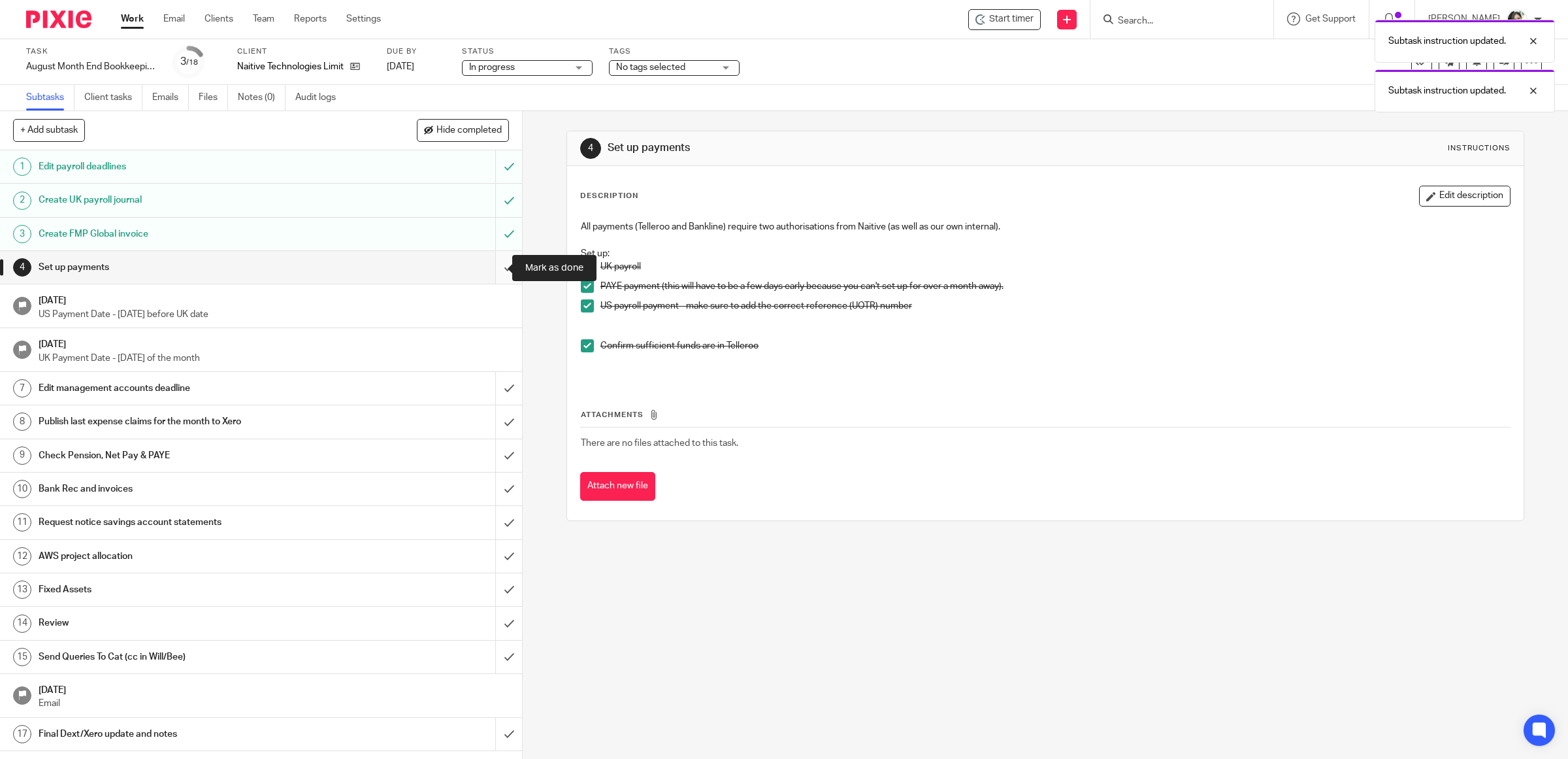
click at [487, 268] on input "submit" at bounding box center [261, 267] width 522 height 33
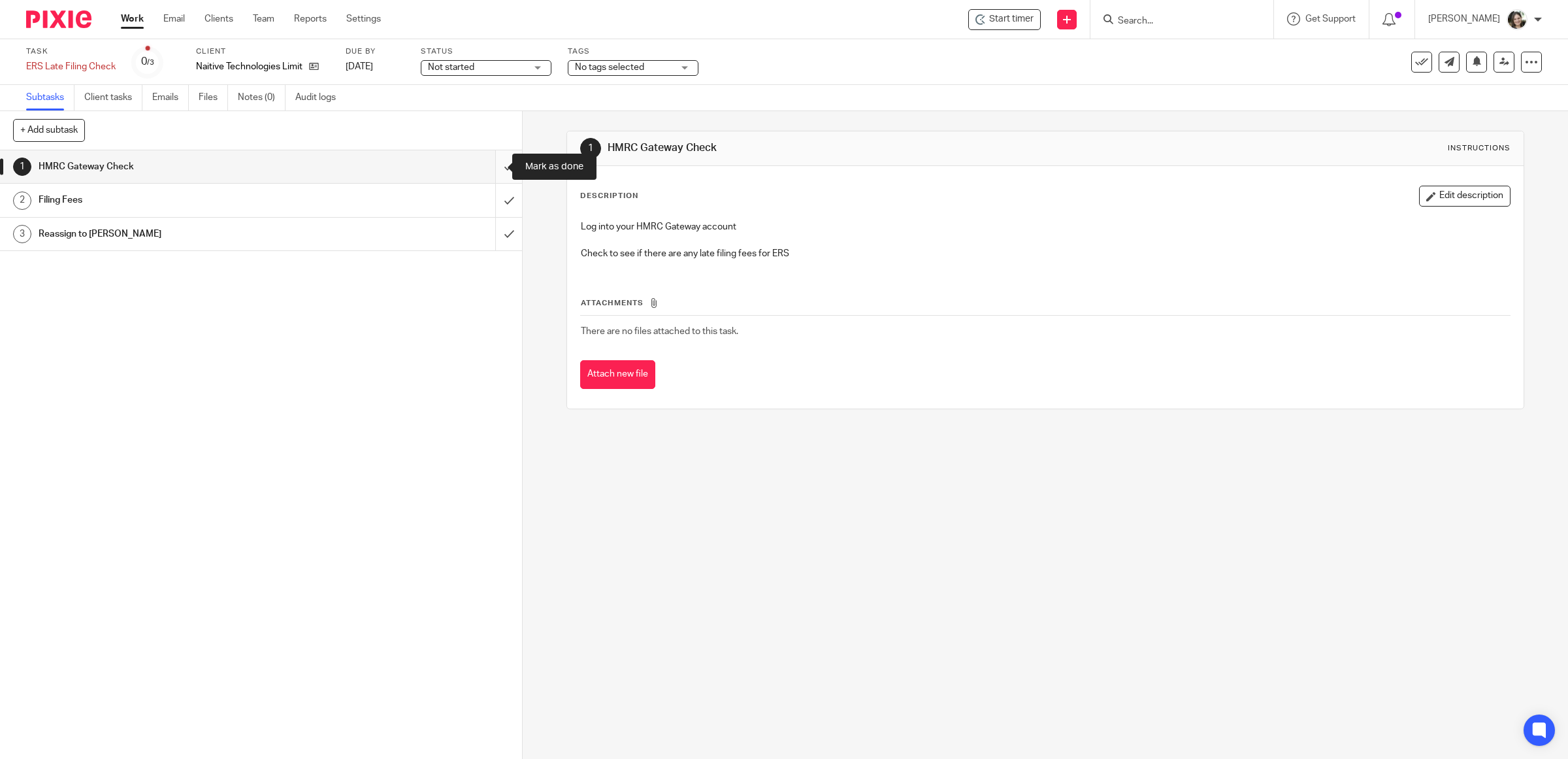
click at [486, 168] on input "submit" at bounding box center [261, 166] width 522 height 33
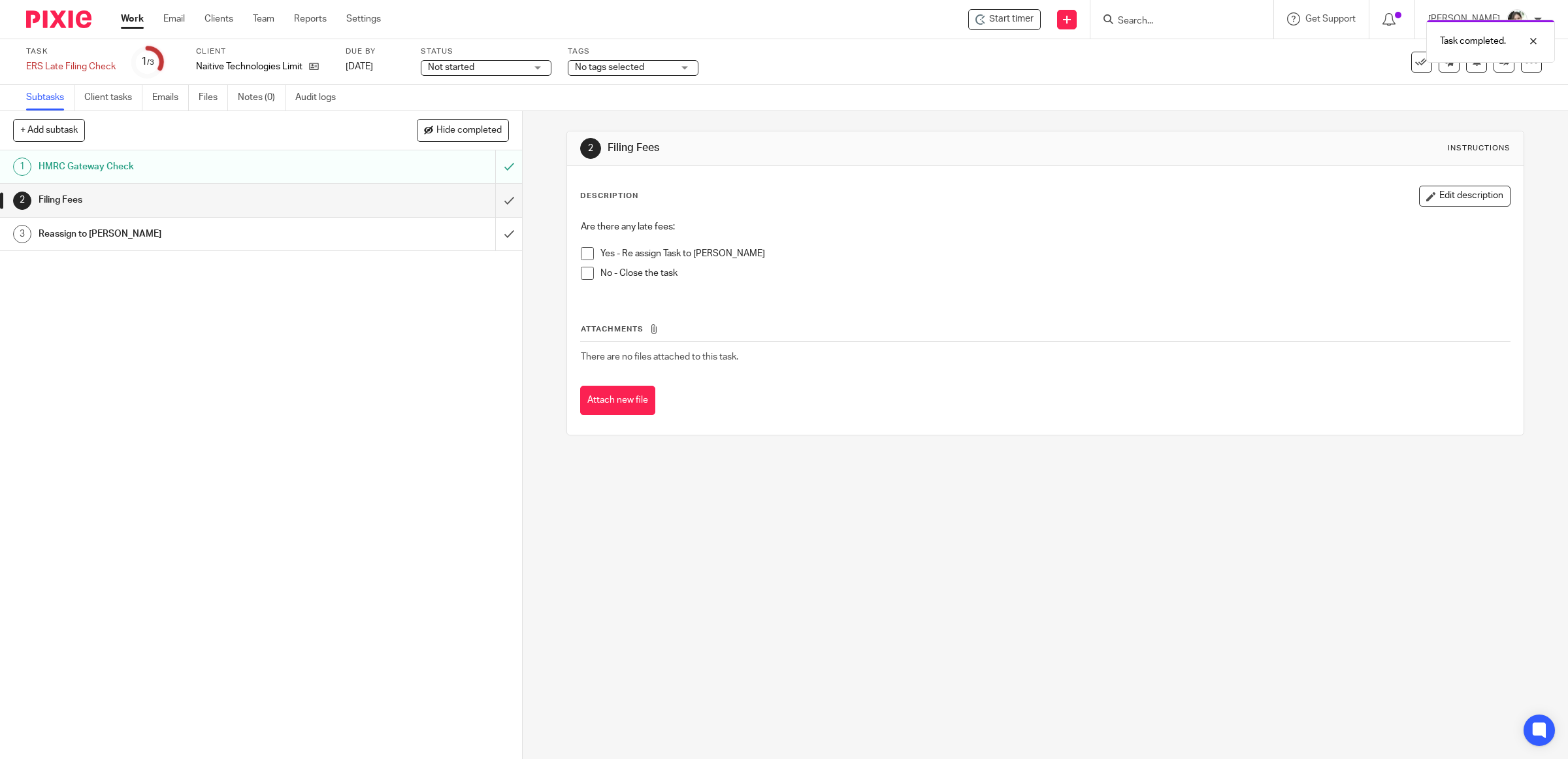
click at [583, 276] on span at bounding box center [588, 273] width 13 height 13
click at [489, 201] on input "submit" at bounding box center [261, 200] width 522 height 33
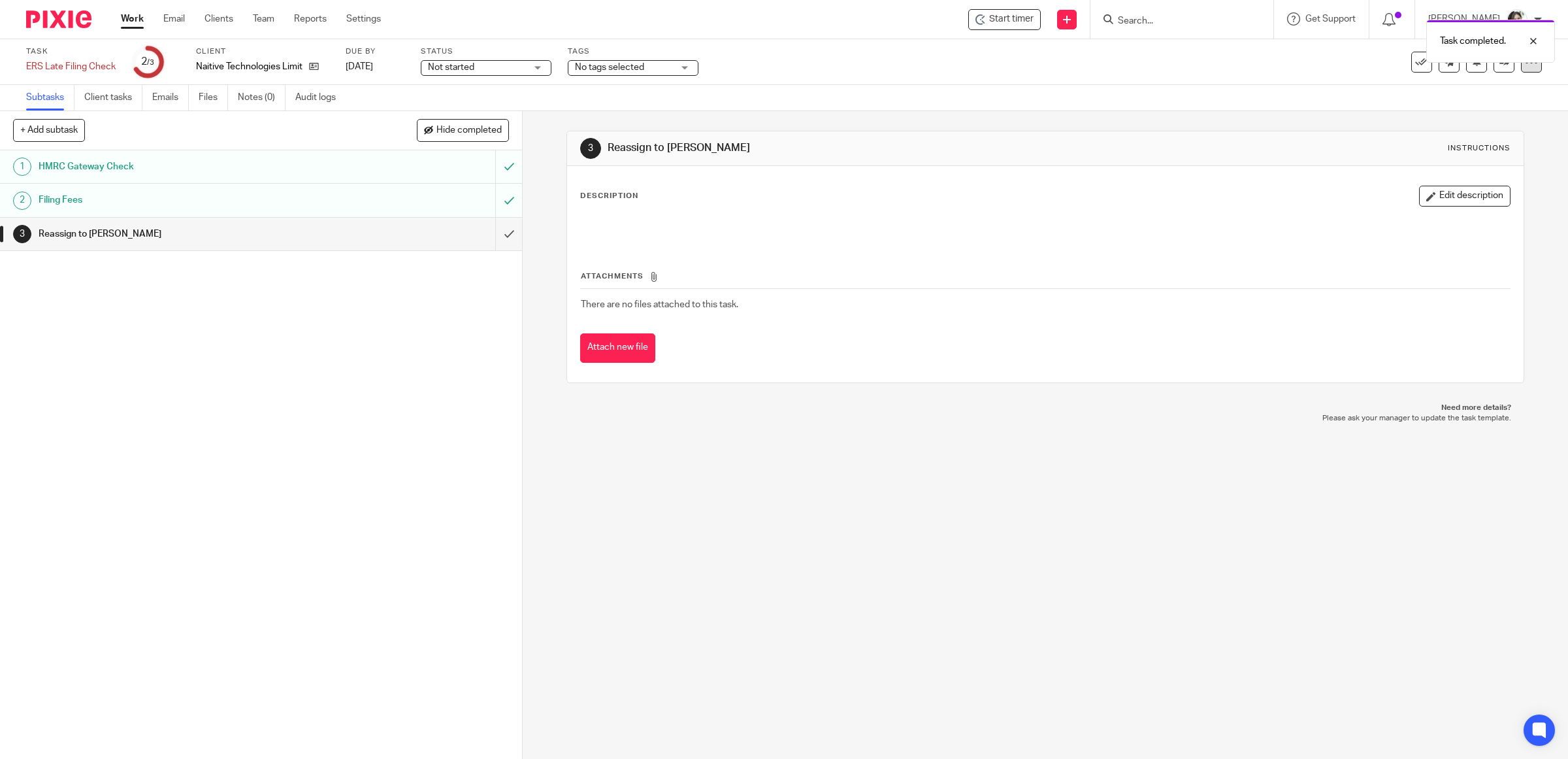
click at [1525, 66] on icon at bounding box center [1532, 62] width 13 height 13
click at [1305, 91] on div "Subtasks Client tasks Emails Files Notes (0) Audit logs" at bounding box center [784, 98] width 1568 height 26
click at [1415, 65] on icon at bounding box center [1422, 62] width 13 height 13
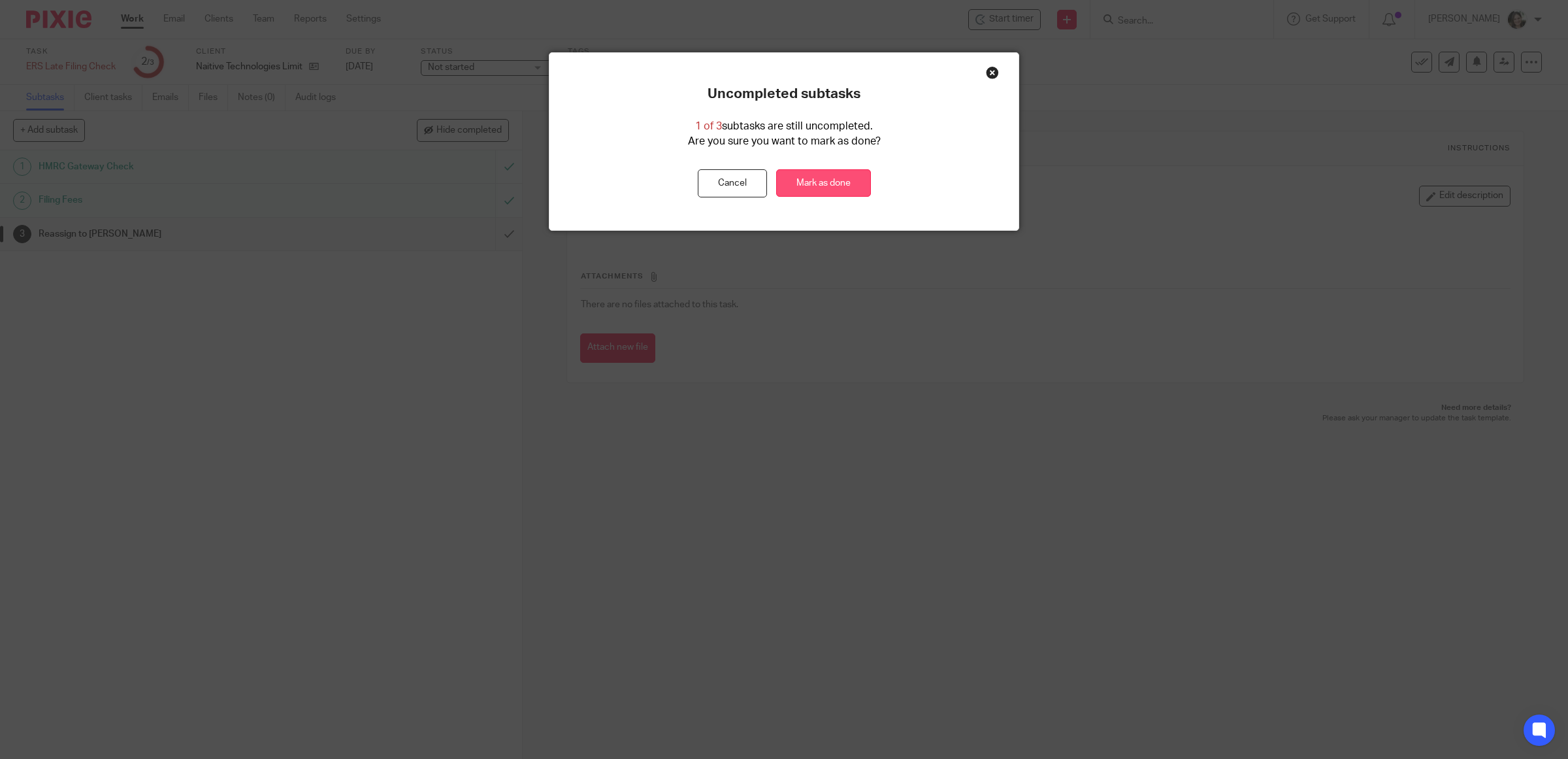
click at [832, 178] on link "Mark as done" at bounding box center [823, 183] width 94 height 28
